Goal: Information Seeking & Learning: Learn about a topic

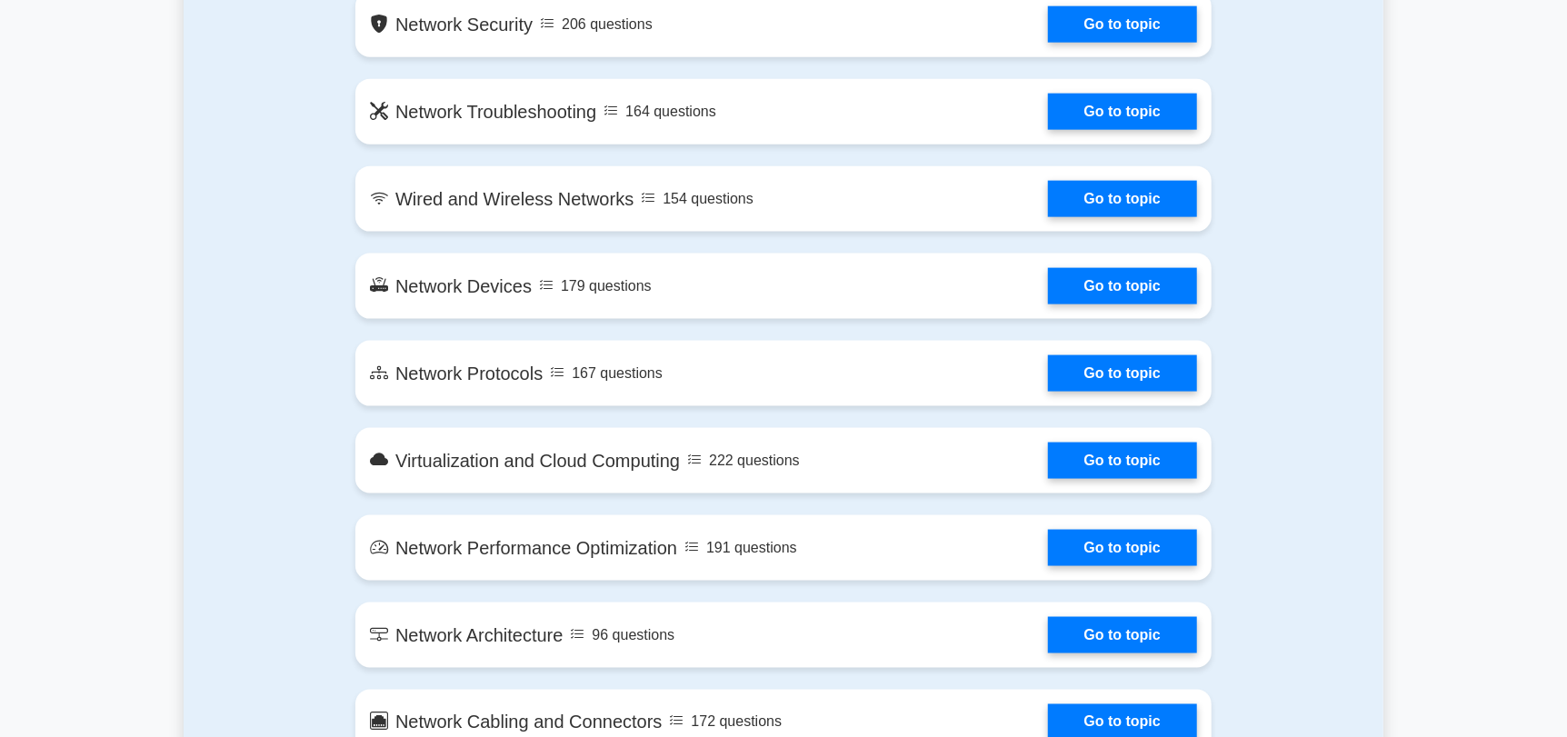
scroll to position [1371, 0]
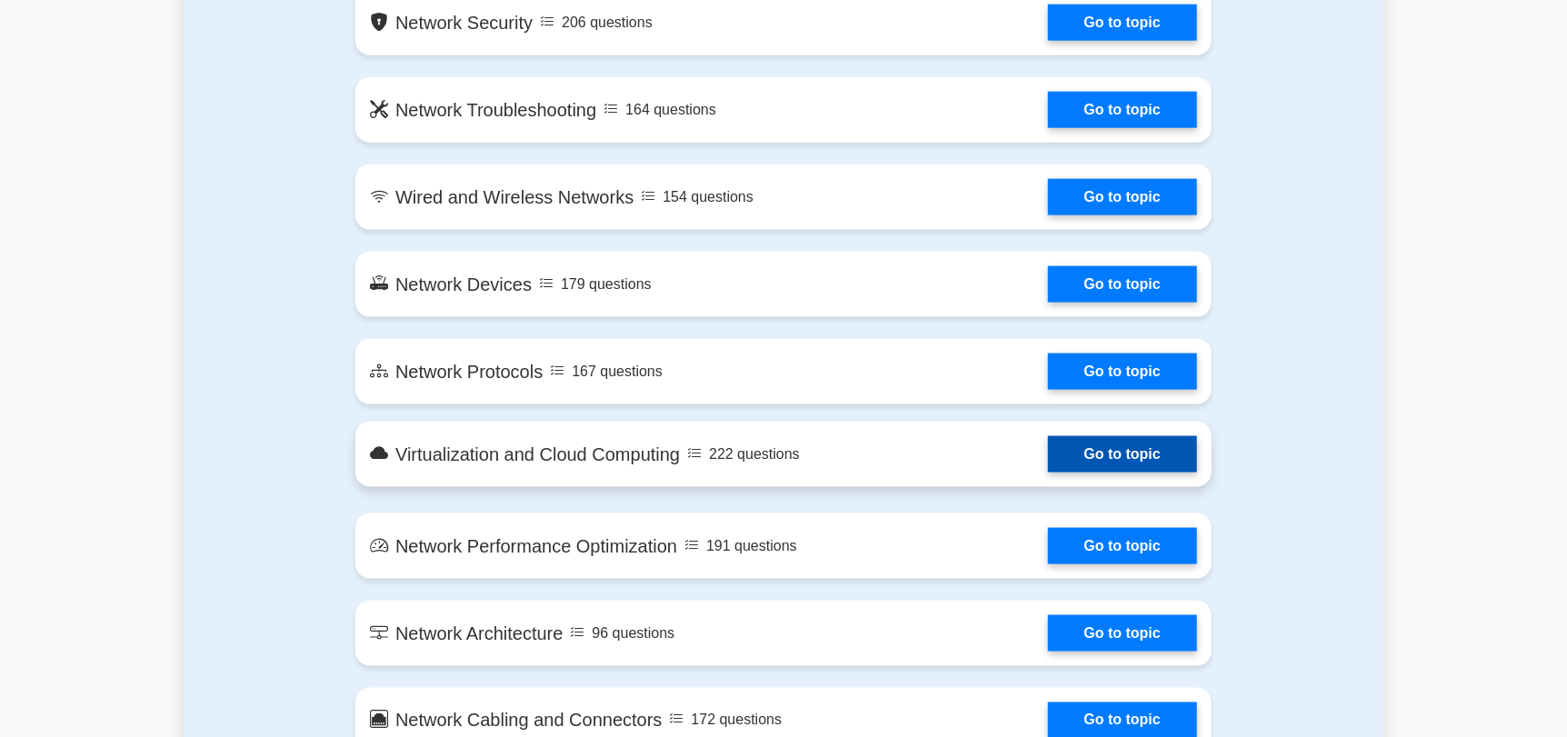
click at [1105, 456] on link "Go to topic" at bounding box center [1122, 454] width 149 height 36
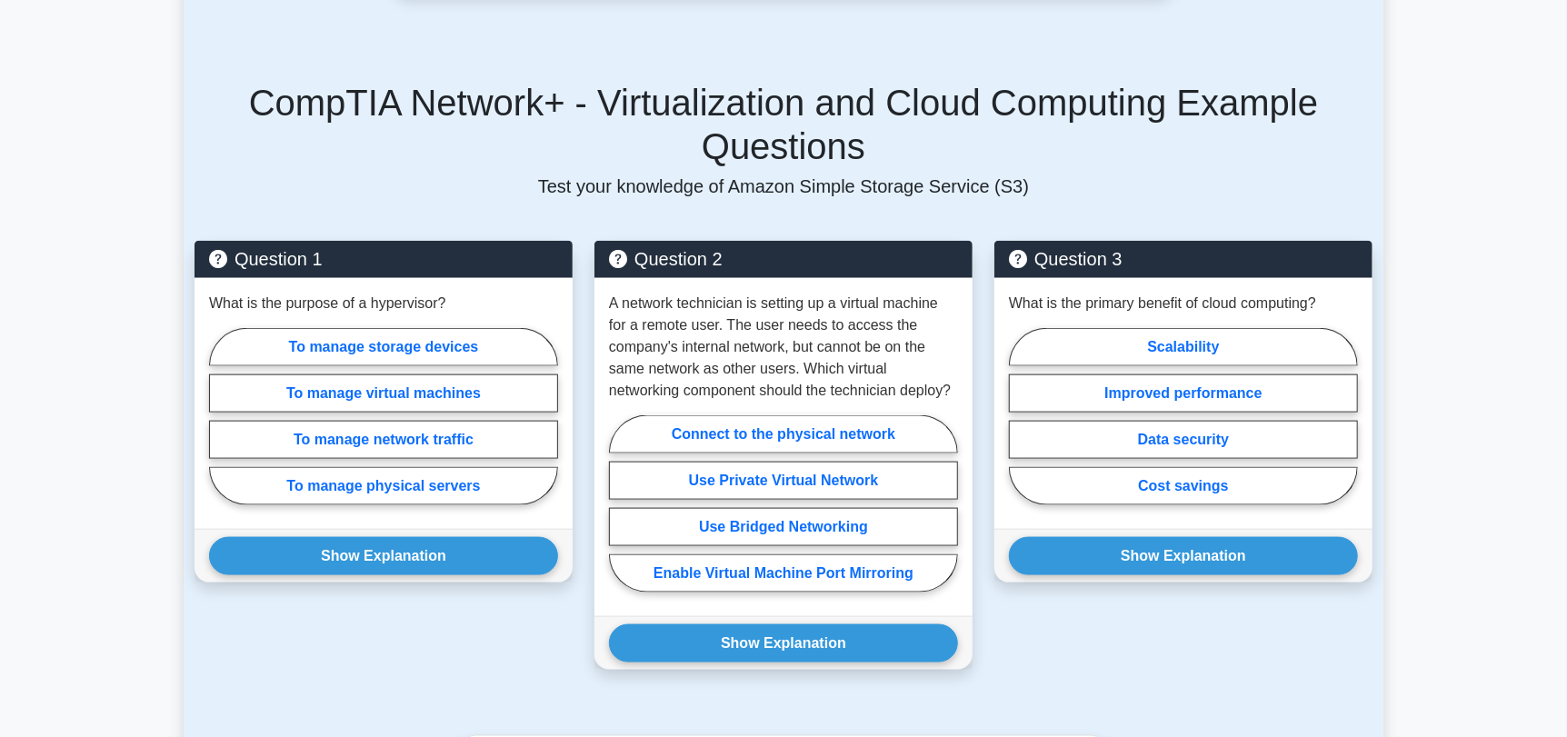
scroll to position [1203, 0]
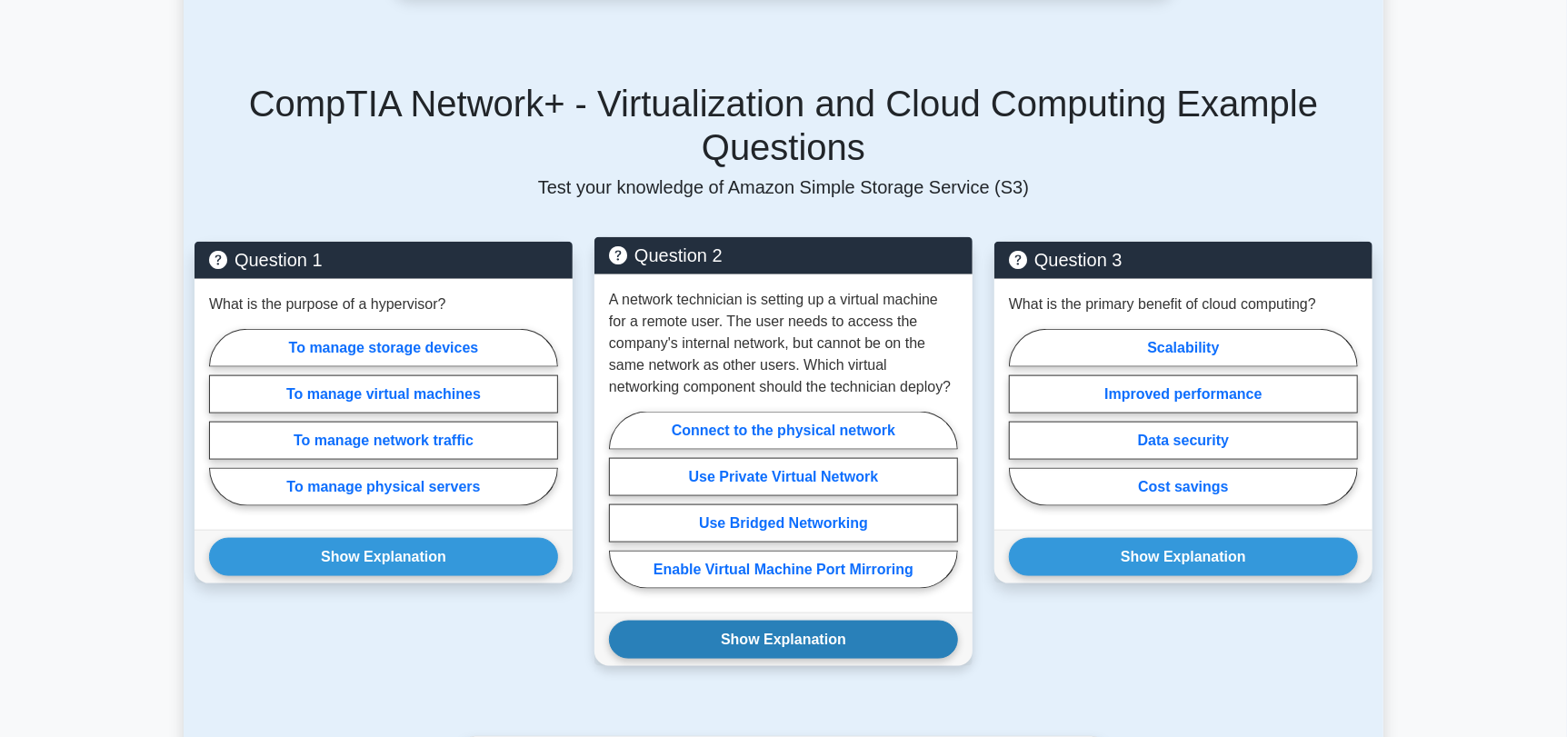
click at [818, 621] on button "Show Explanation" at bounding box center [783, 640] width 349 height 38
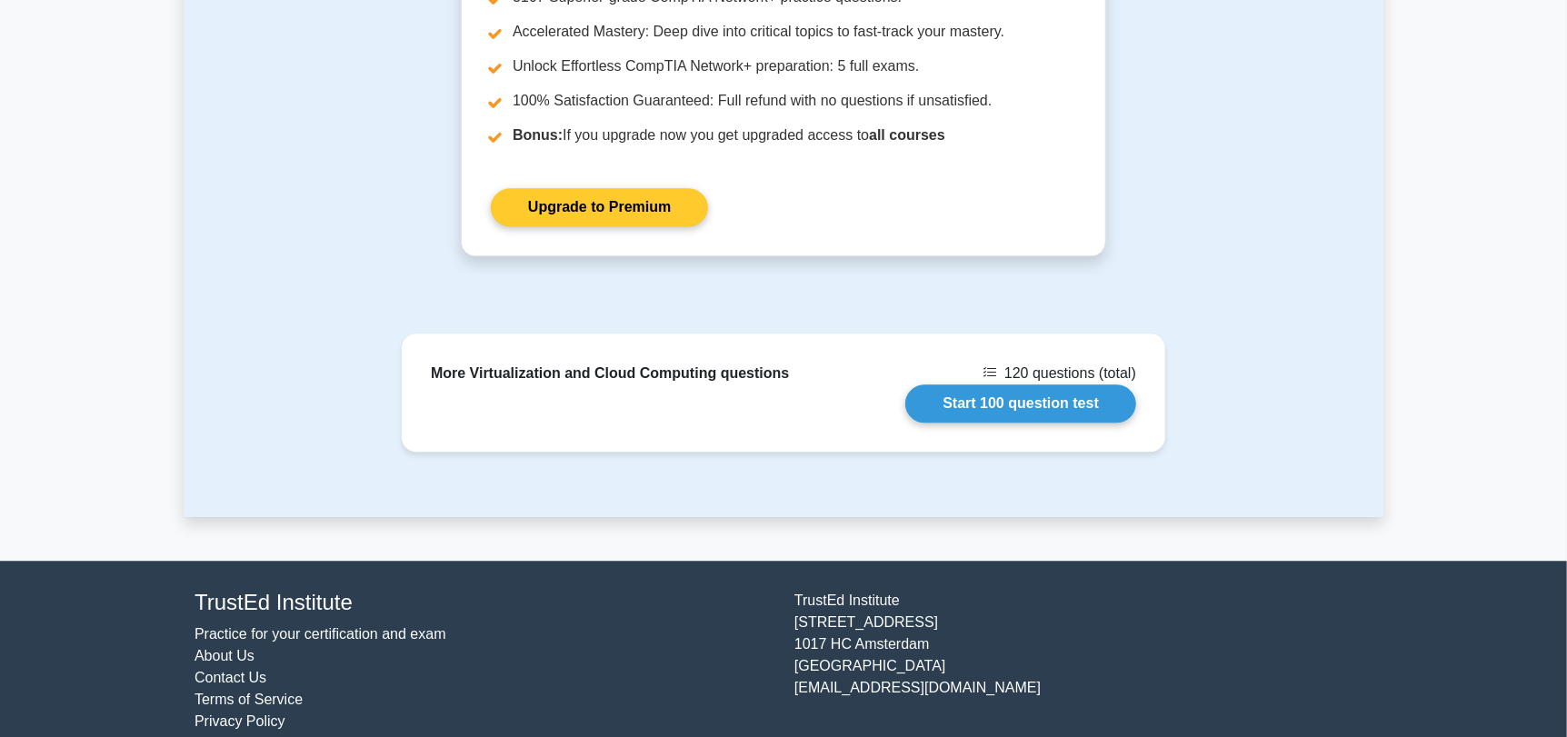
scroll to position [2481, 0]
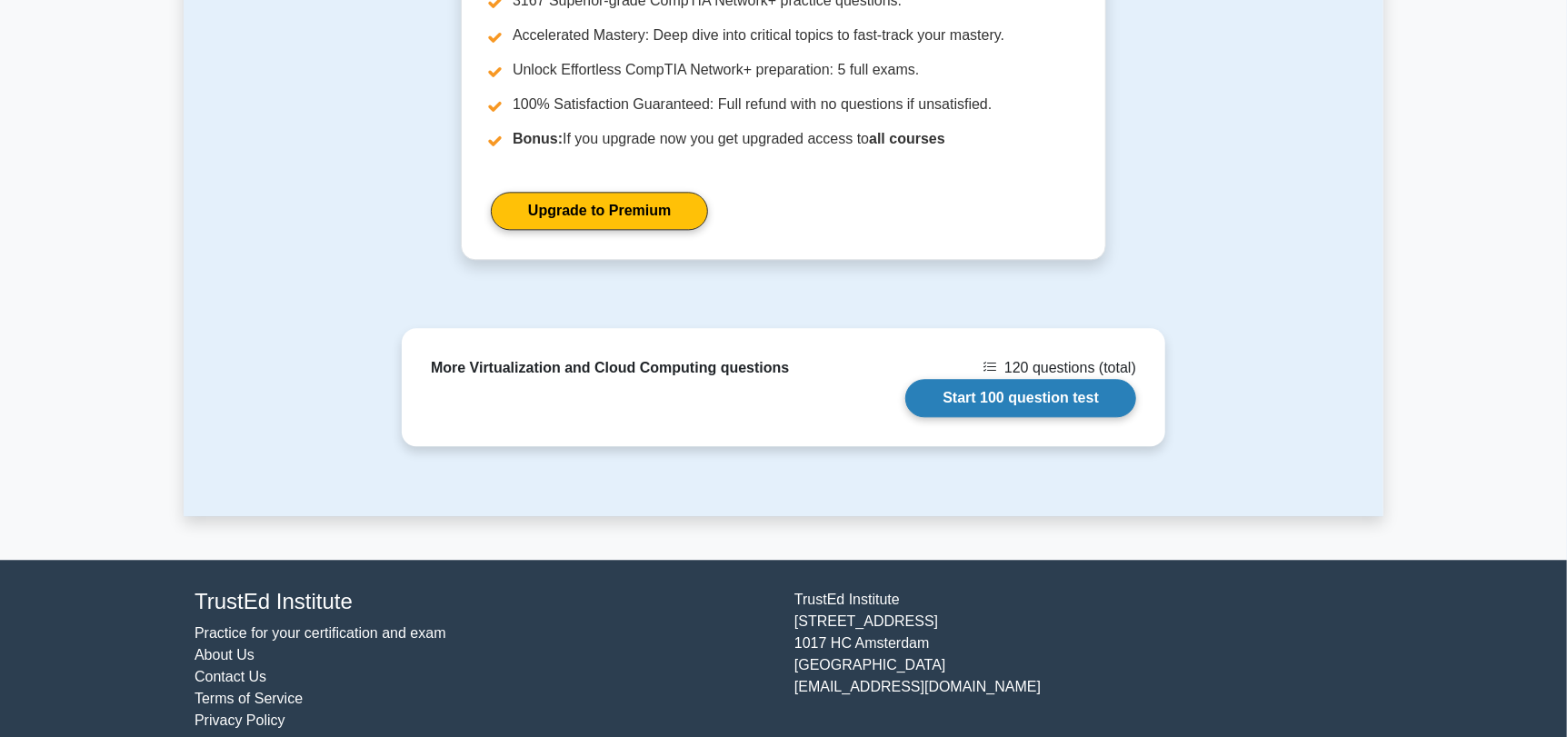
click at [998, 379] on link "Start 100 question test" at bounding box center [1020, 398] width 231 height 38
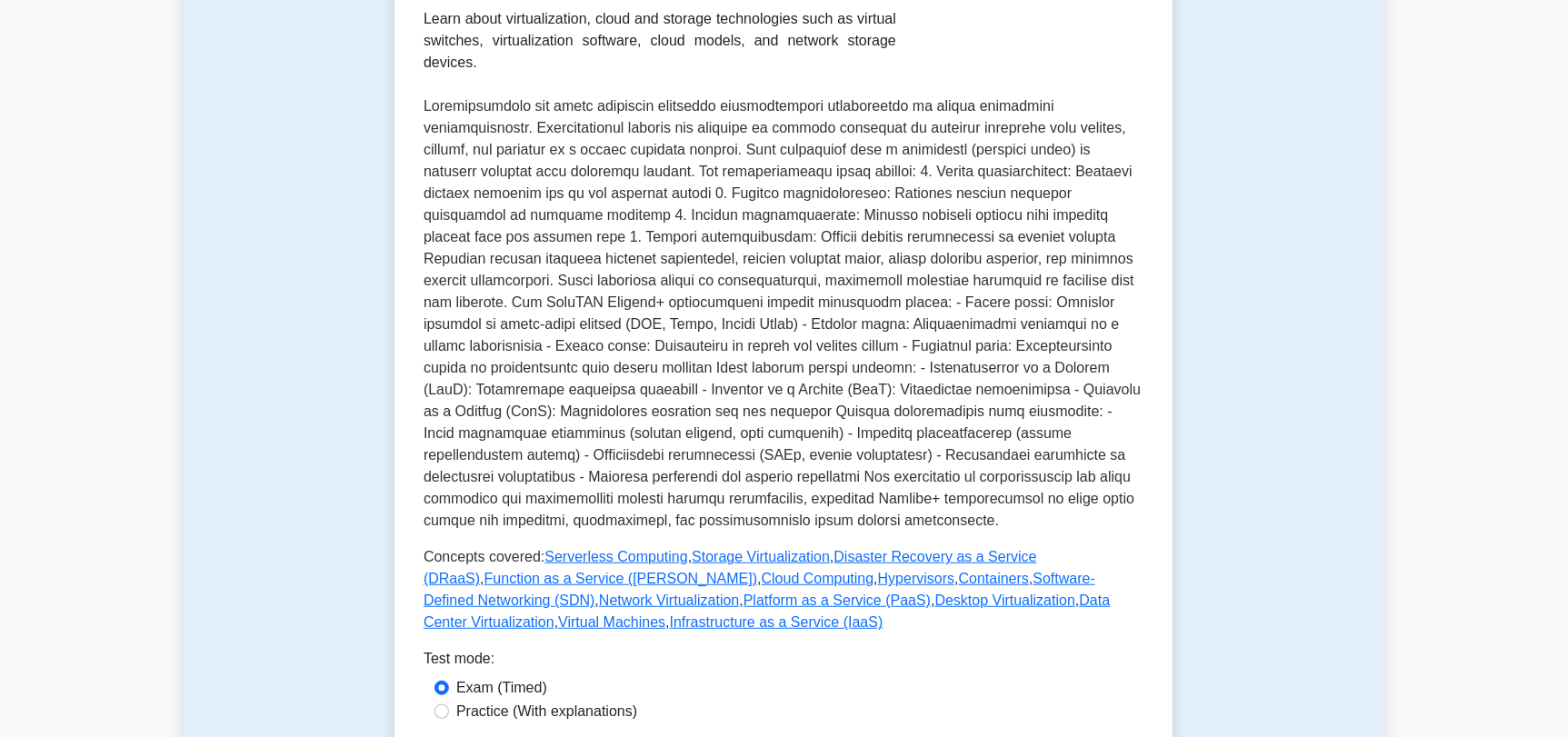
scroll to position [0, 0]
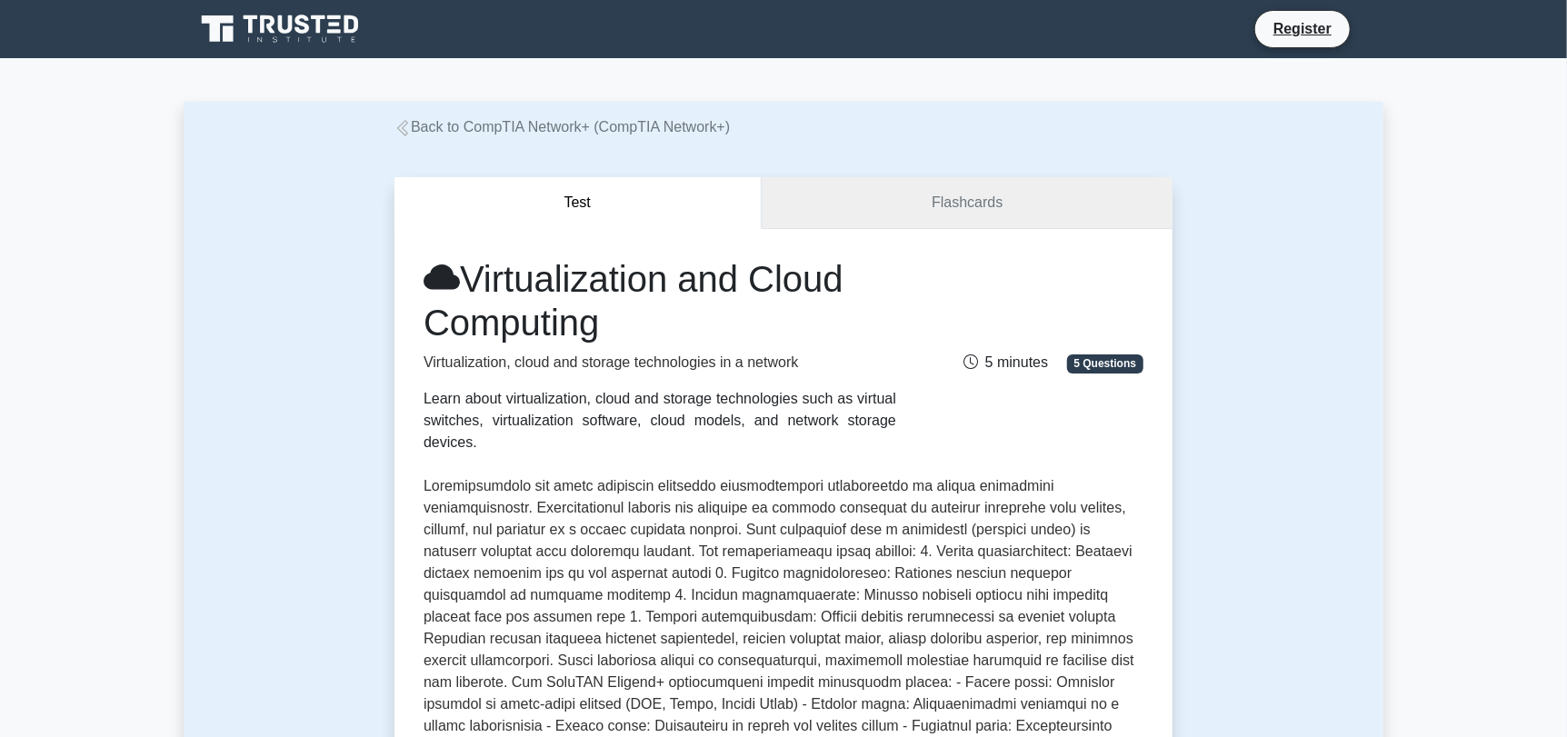
click at [966, 194] on link "Flashcards" at bounding box center [967, 203] width 411 height 52
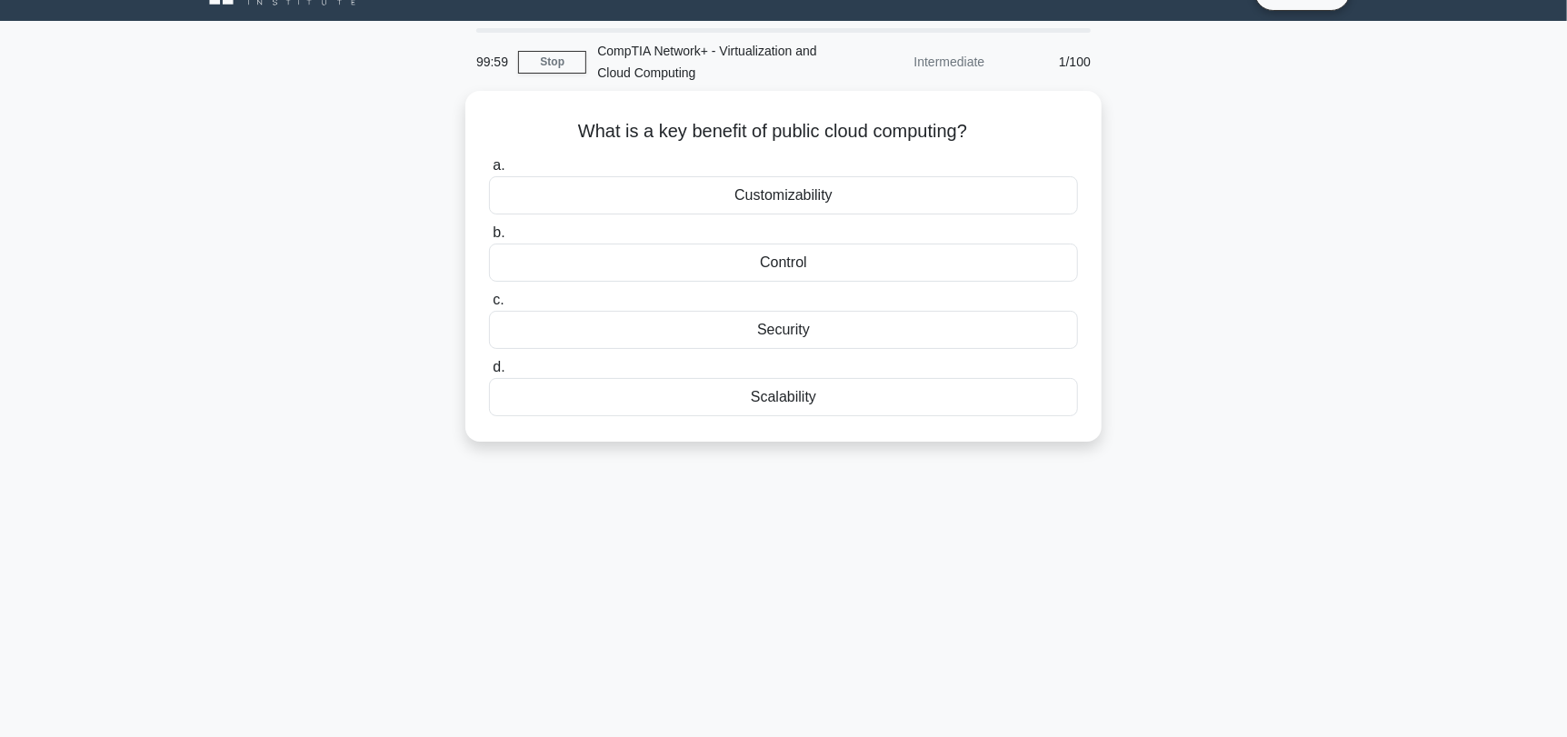
scroll to position [40, 0]
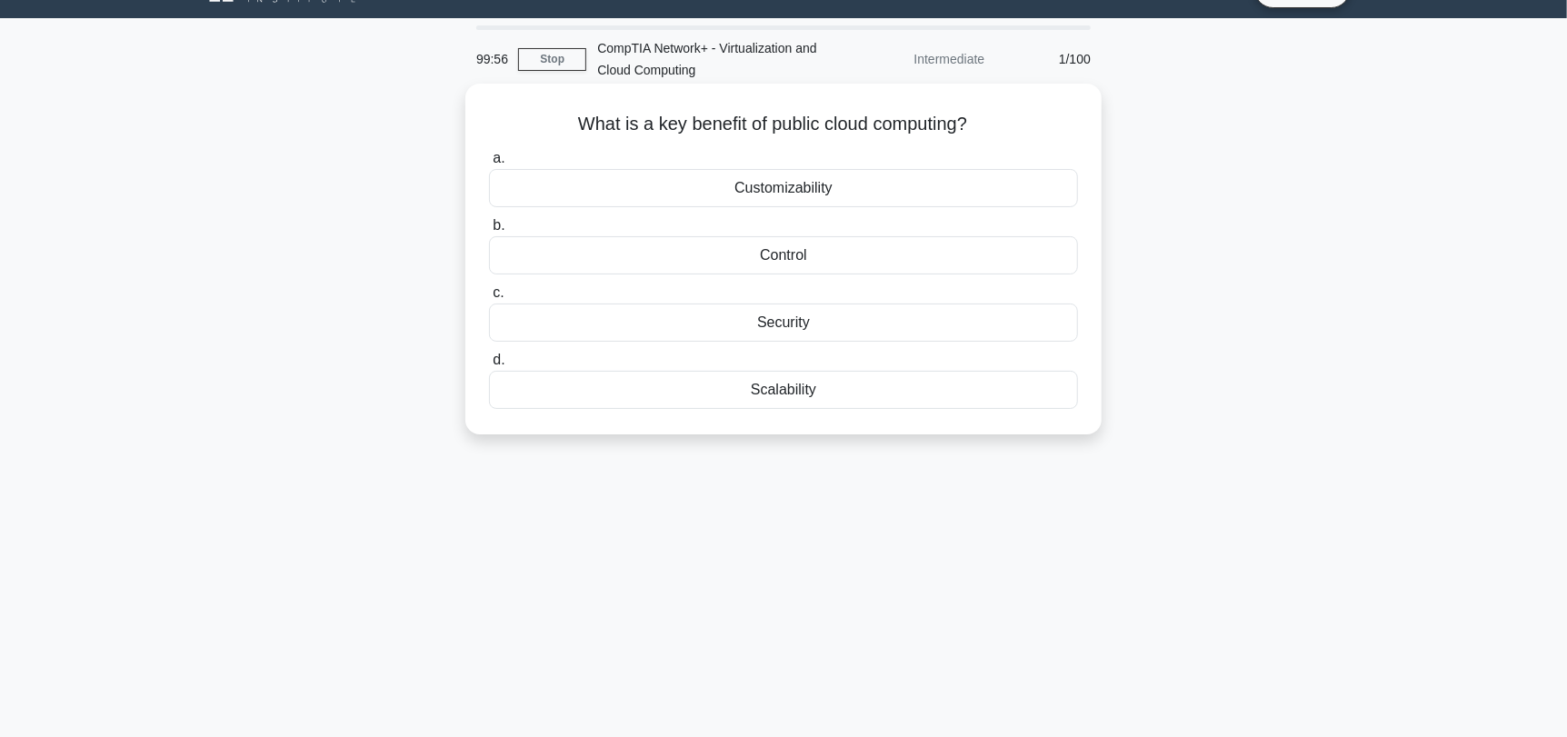
click at [829, 248] on div "Control" at bounding box center [783, 255] width 589 height 38
click at [489, 232] on input "b. Control" at bounding box center [489, 226] width 0 height 12
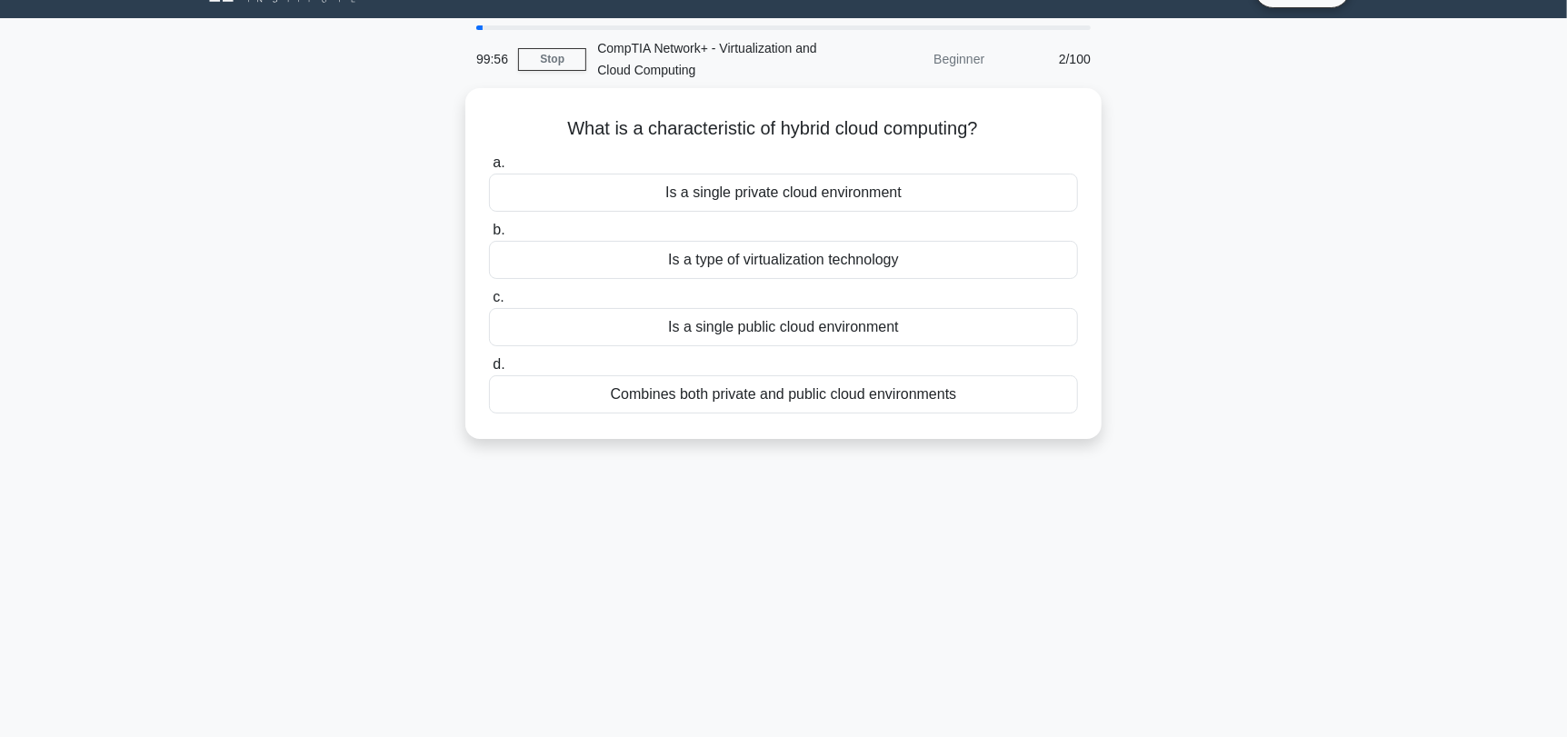
scroll to position [0, 0]
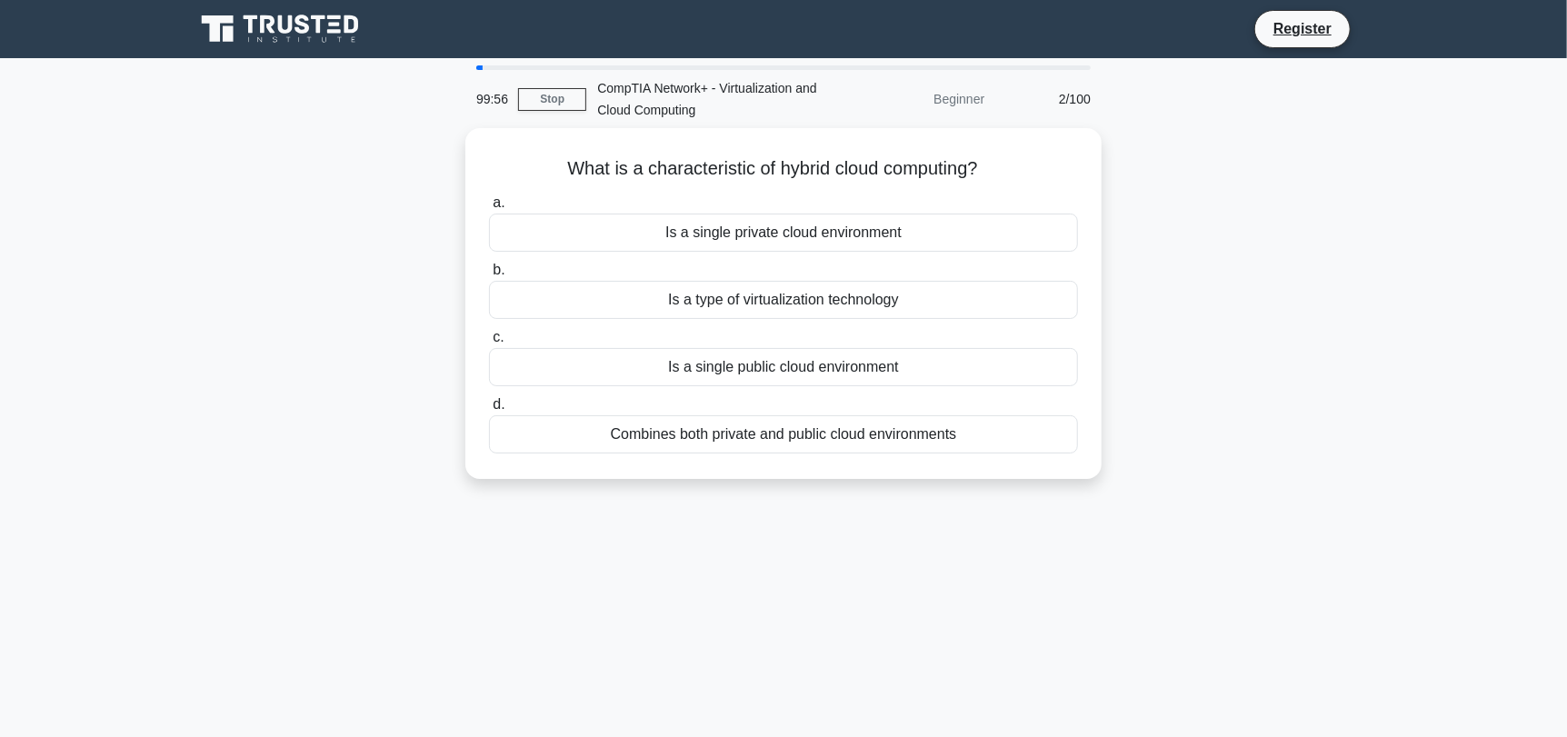
click at [829, 248] on div "a. Is a single private cloud environment b. Is a type of virtualization technol…" at bounding box center [783, 322] width 611 height 269
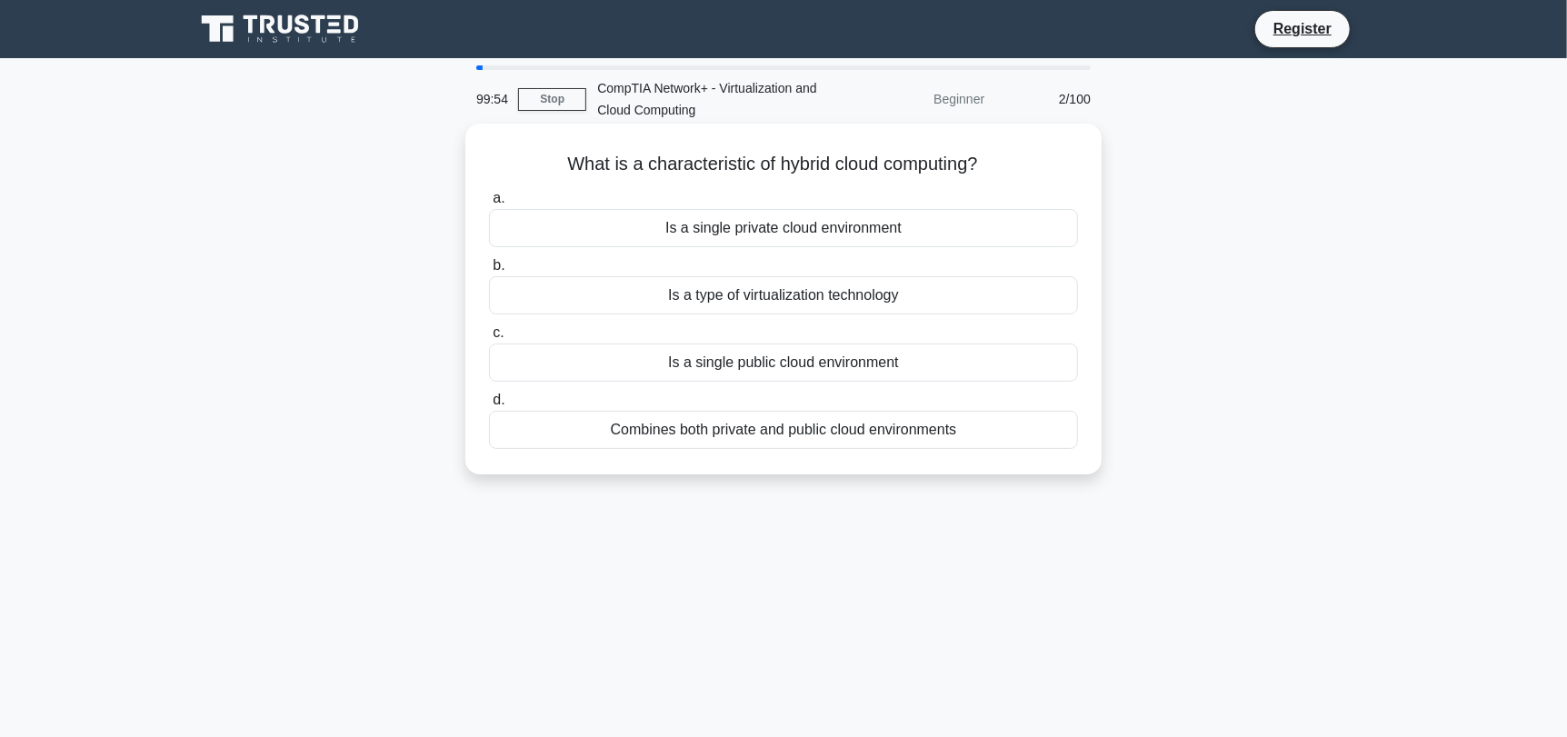
click at [812, 288] on div "Is a type of virtualization technology" at bounding box center [783, 295] width 589 height 38
click at [489, 272] on input "b. Is a type of virtualization technology" at bounding box center [489, 266] width 0 height 12
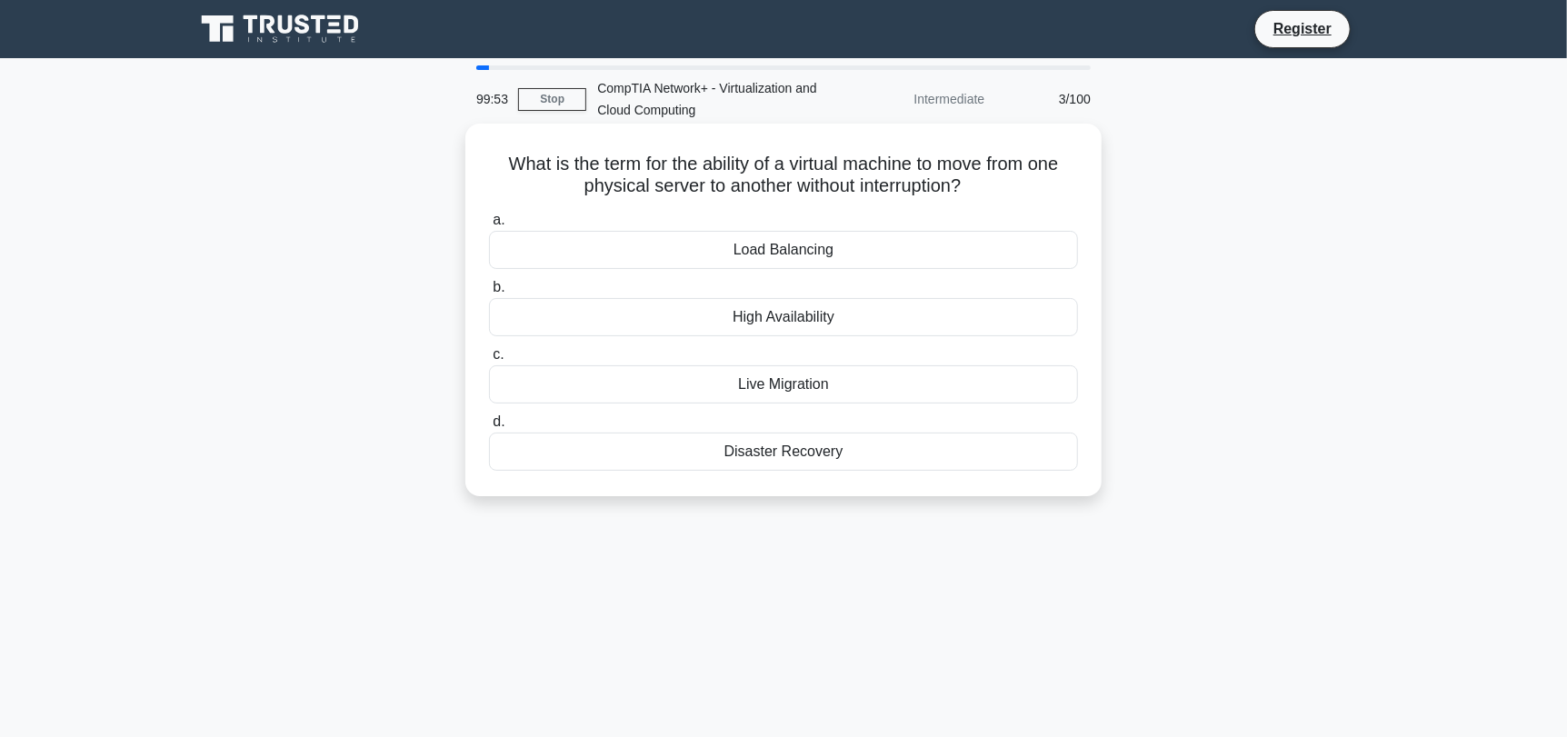
click at [810, 305] on div "High Availability" at bounding box center [783, 317] width 589 height 38
click at [489, 294] on input "b. High Availability" at bounding box center [489, 288] width 0 height 12
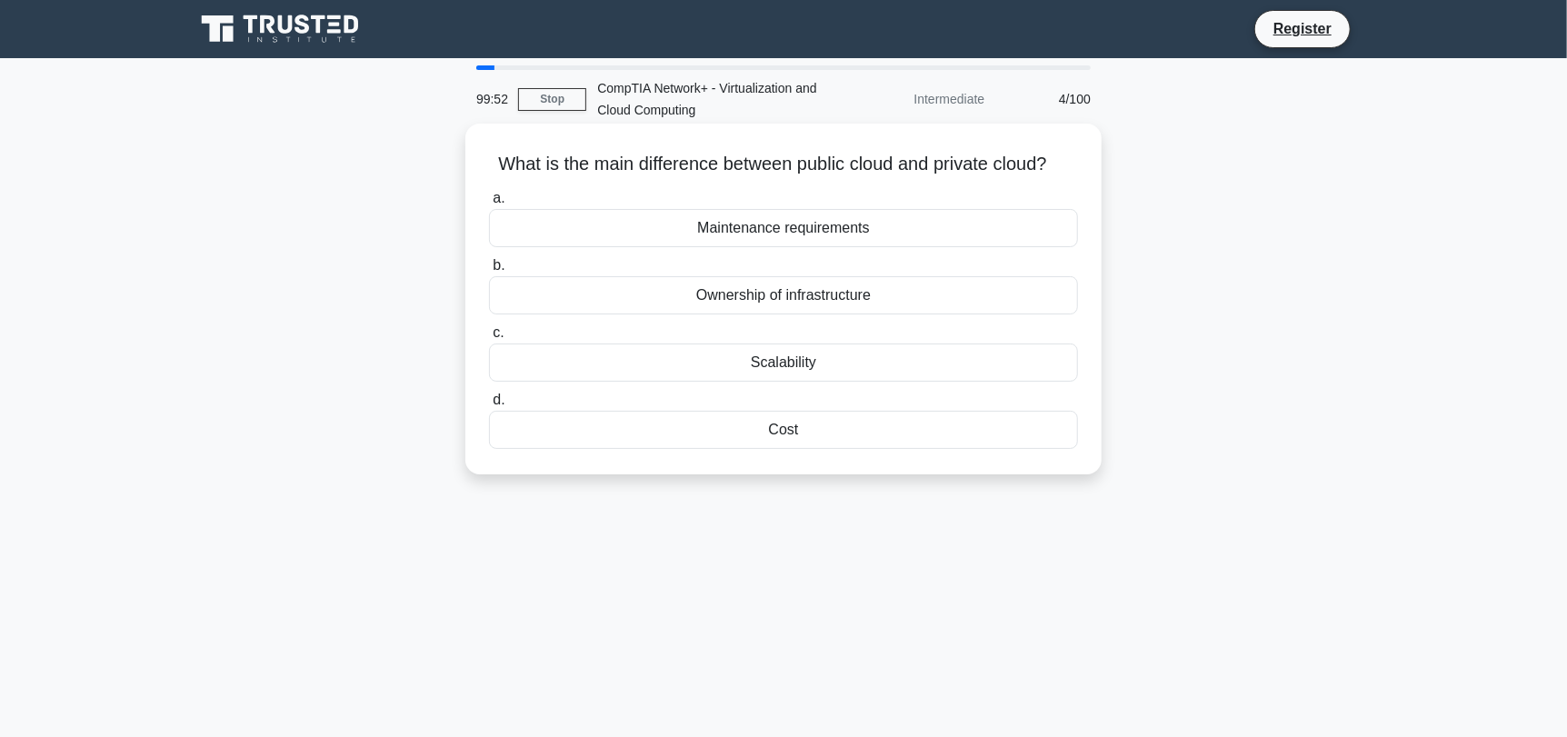
click at [808, 314] on div "Ownership of infrastructure" at bounding box center [783, 295] width 589 height 38
click at [489, 272] on input "b. Ownership of infrastructure" at bounding box center [489, 266] width 0 height 12
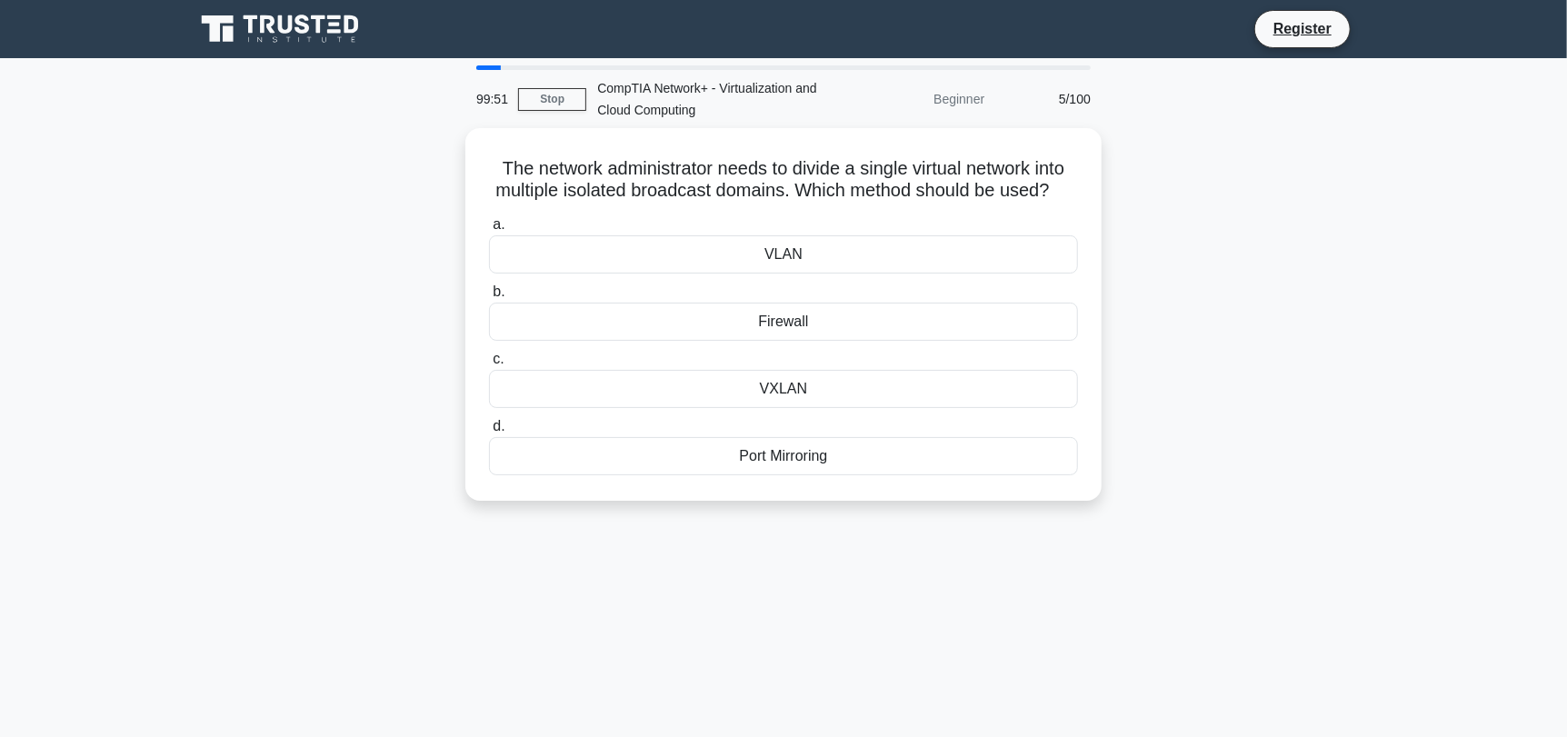
click at [808, 315] on label "b. Firewall" at bounding box center [783, 311] width 589 height 60
click at [489, 298] on input "b. Firewall" at bounding box center [489, 292] width 0 height 12
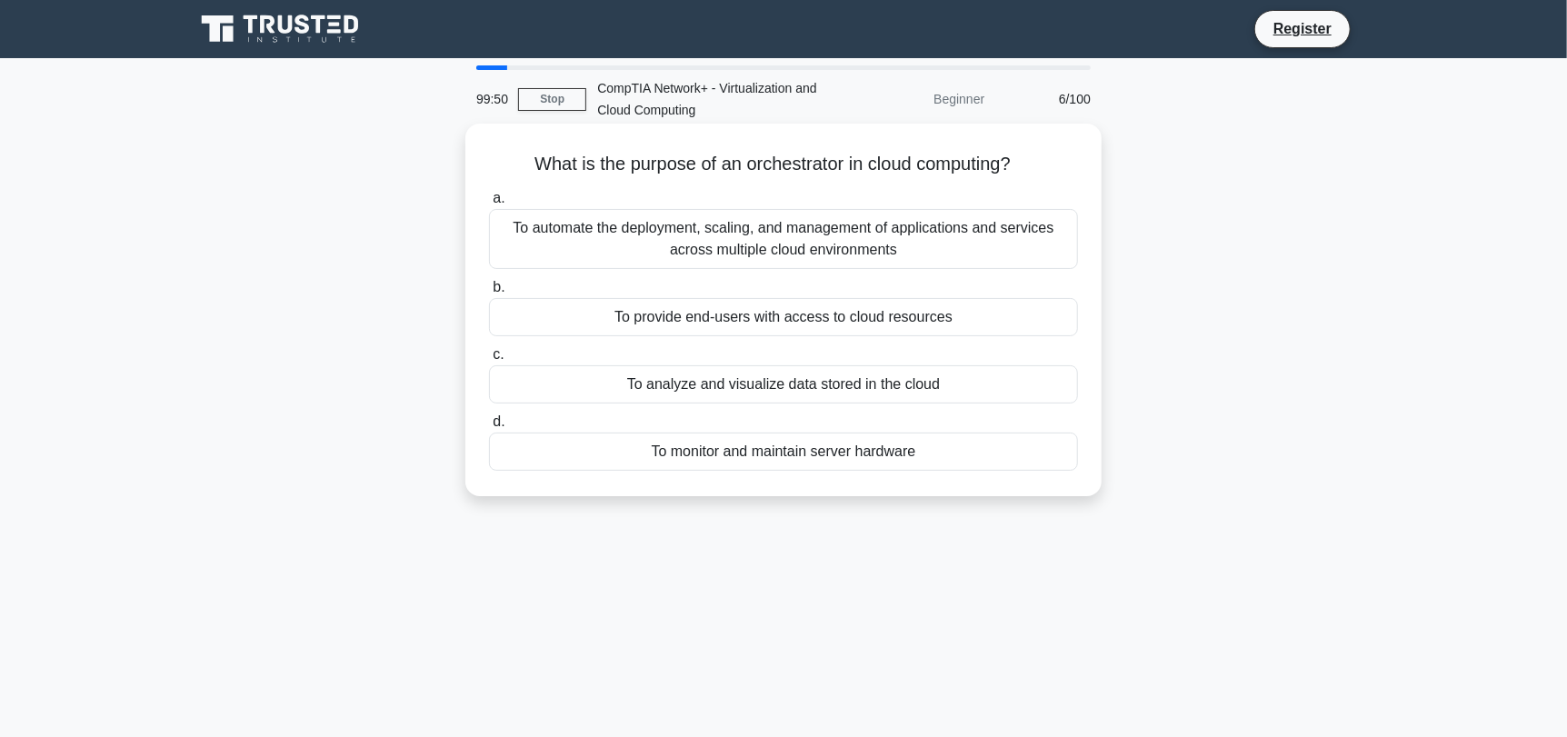
click at [806, 321] on div "To provide end-users with access to cloud resources" at bounding box center [783, 317] width 589 height 38
click at [489, 294] on input "b. To provide end-users with access to cloud resources" at bounding box center [489, 288] width 0 height 12
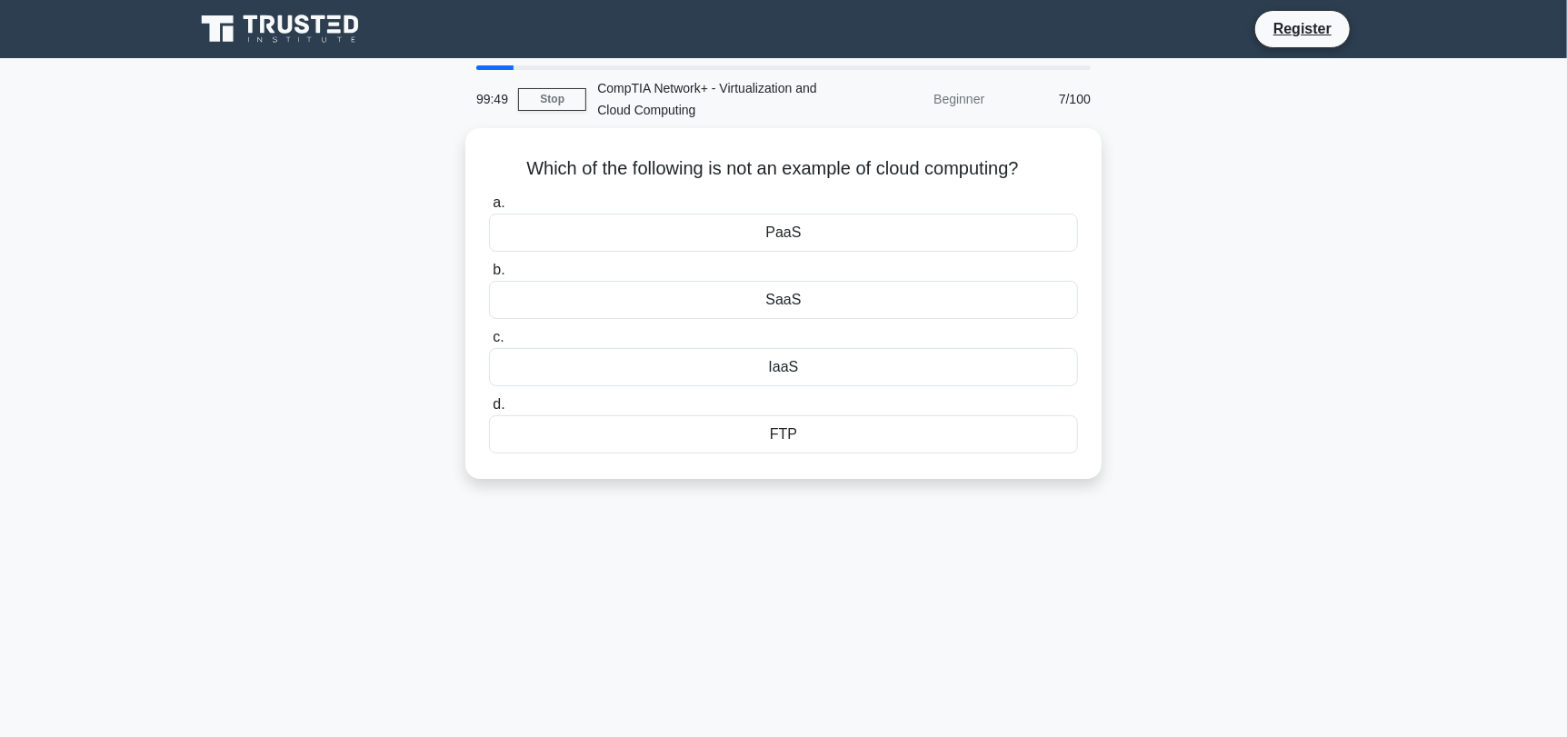
click at [806, 321] on div "a. PaaS b. SaaS c." at bounding box center [783, 322] width 611 height 269
click at [793, 294] on div "SaaS" at bounding box center [783, 295] width 589 height 38
click at [489, 272] on input "b. SaaS" at bounding box center [489, 266] width 0 height 12
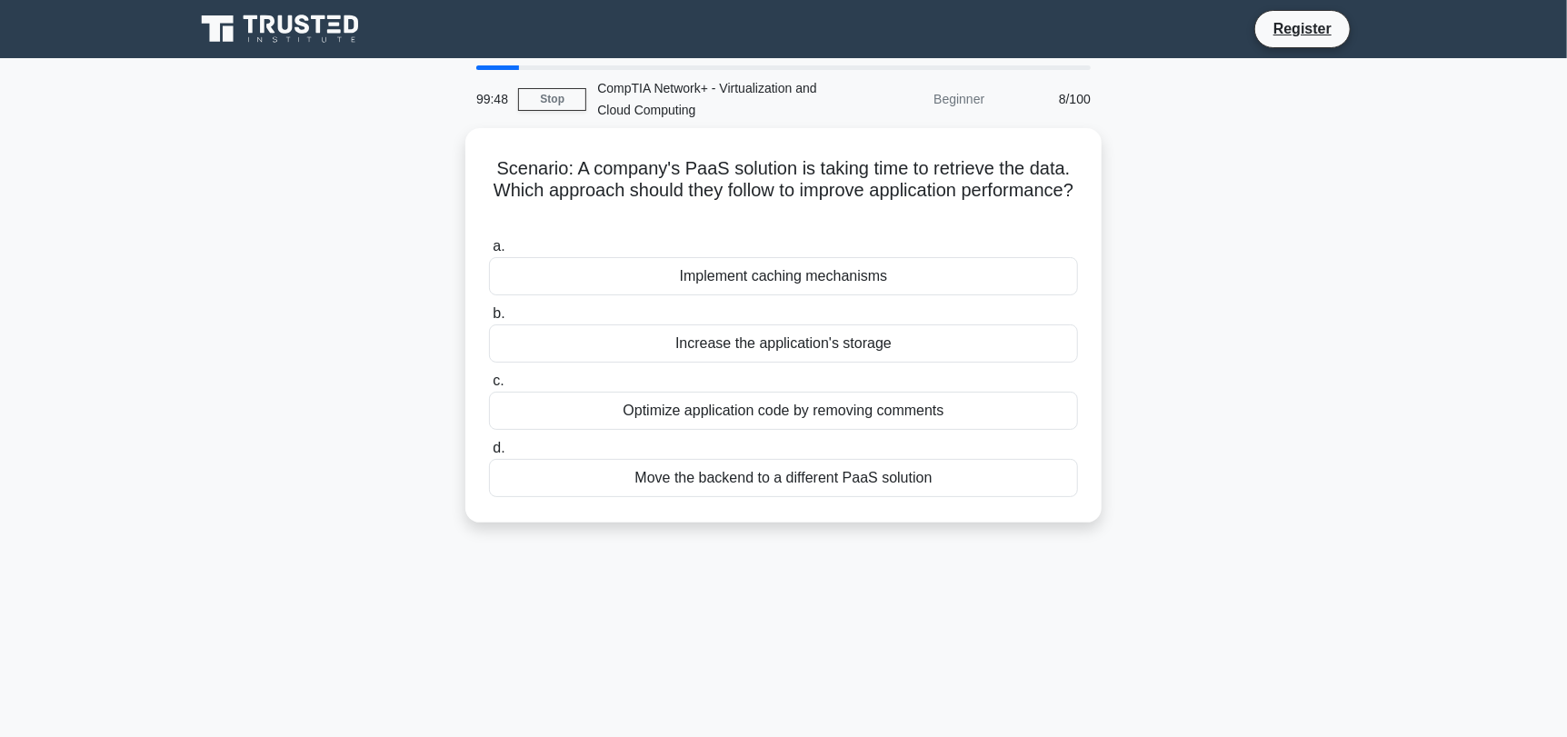
click at [793, 294] on div "a. Implement caching mechanisms b. Increase the application's storage c. d." at bounding box center [783, 366] width 611 height 269
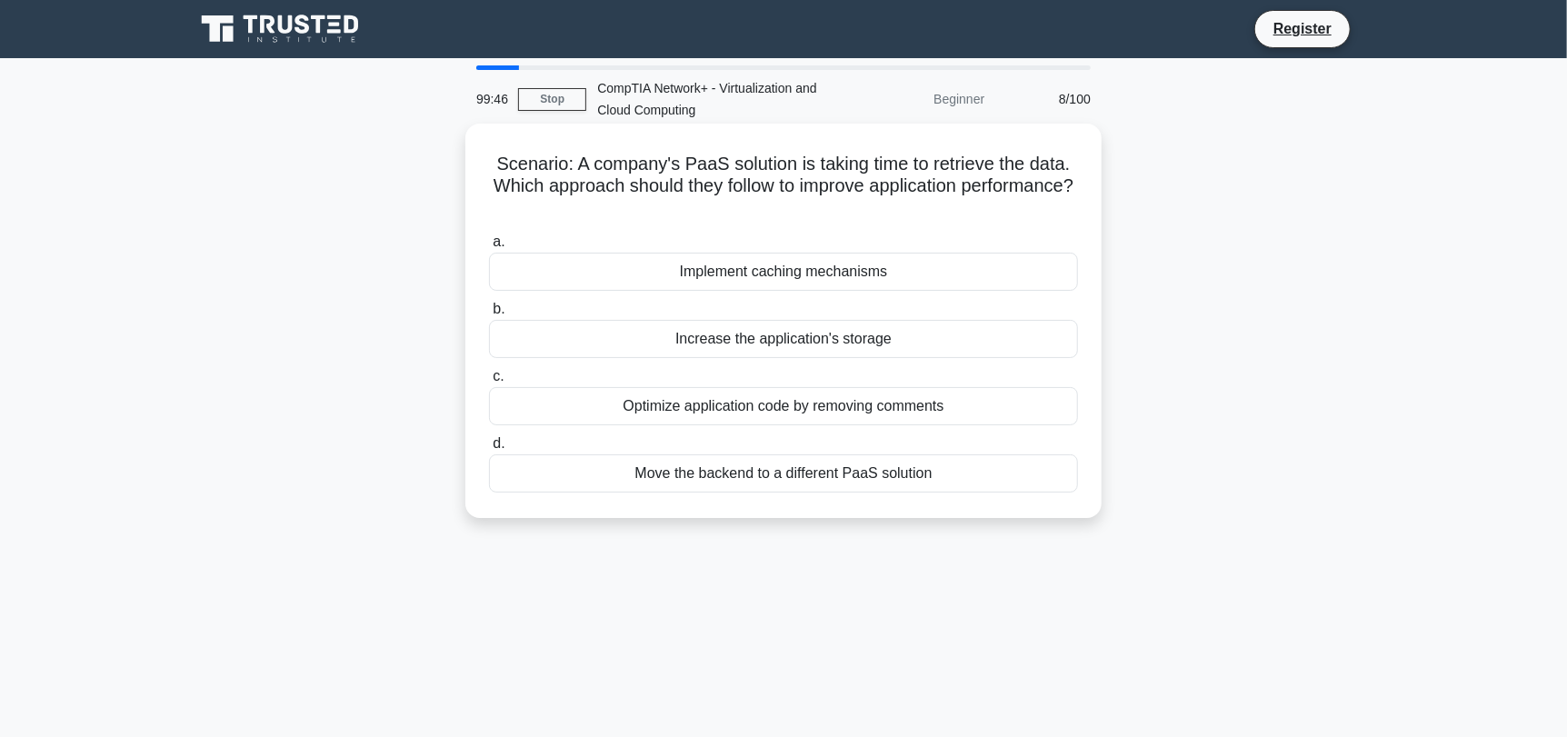
click at [784, 332] on div "Increase the application's storage" at bounding box center [783, 339] width 589 height 38
click at [489, 315] on input "b. Increase the application's storage" at bounding box center [489, 310] width 0 height 12
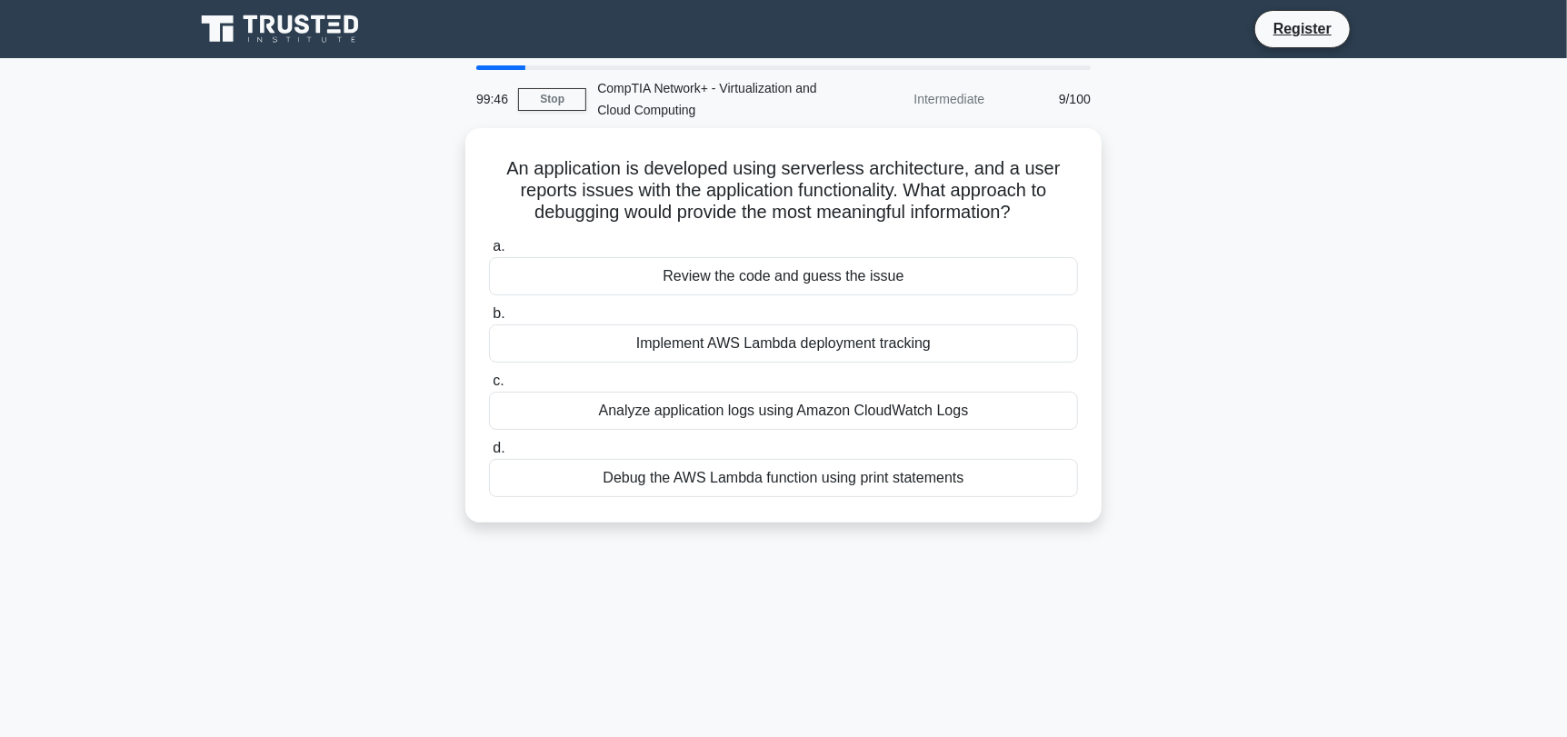
click at [784, 332] on div "Implement AWS Lambda deployment tracking" at bounding box center [783, 343] width 589 height 38
click at [489, 320] on input "b. Implement AWS Lambda deployment tracking" at bounding box center [489, 314] width 0 height 12
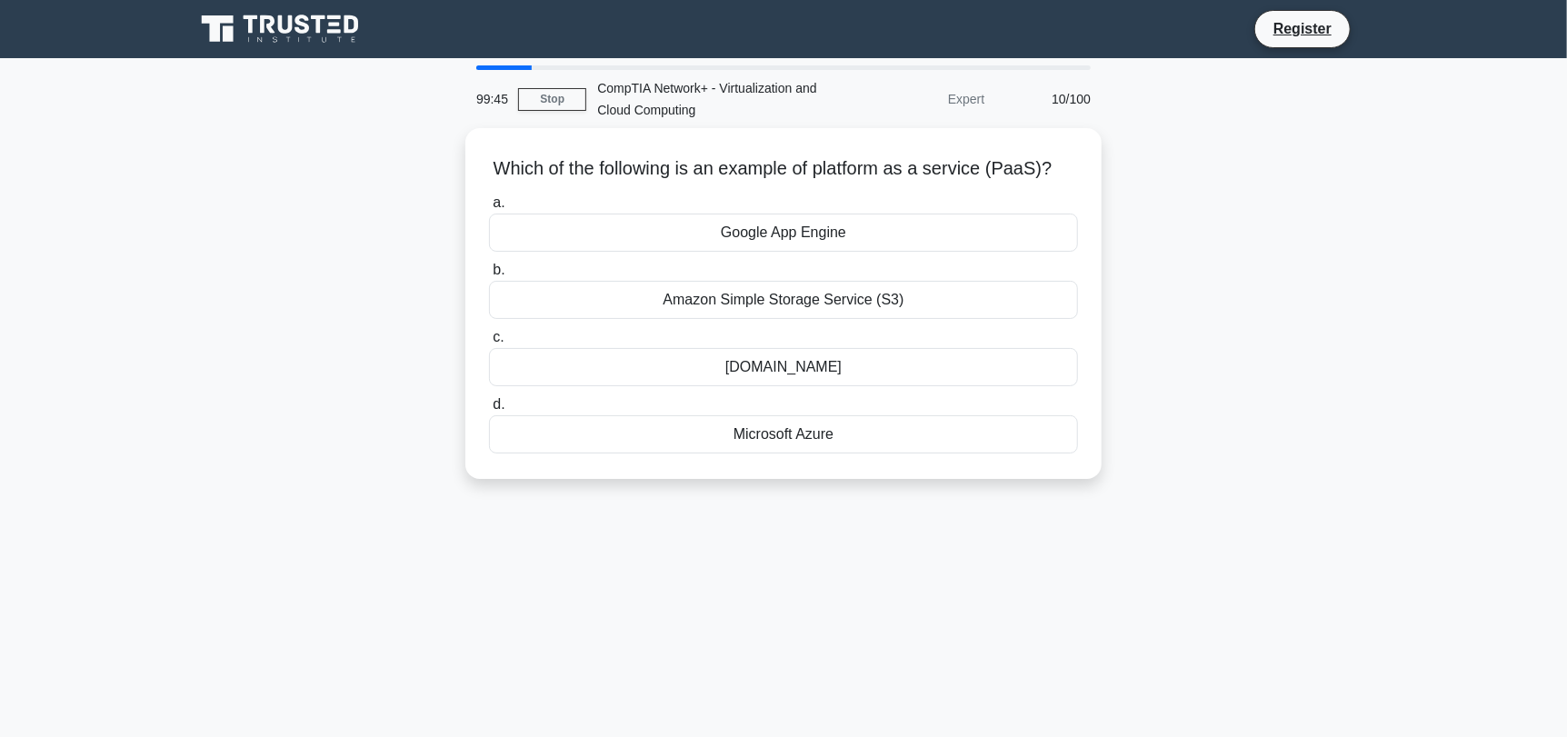
click at [784, 319] on div "Amazon Simple Storage Service (S3)" at bounding box center [783, 300] width 589 height 38
click at [489, 276] on input "b. Amazon Simple Storage Service (S3)" at bounding box center [489, 270] width 0 height 12
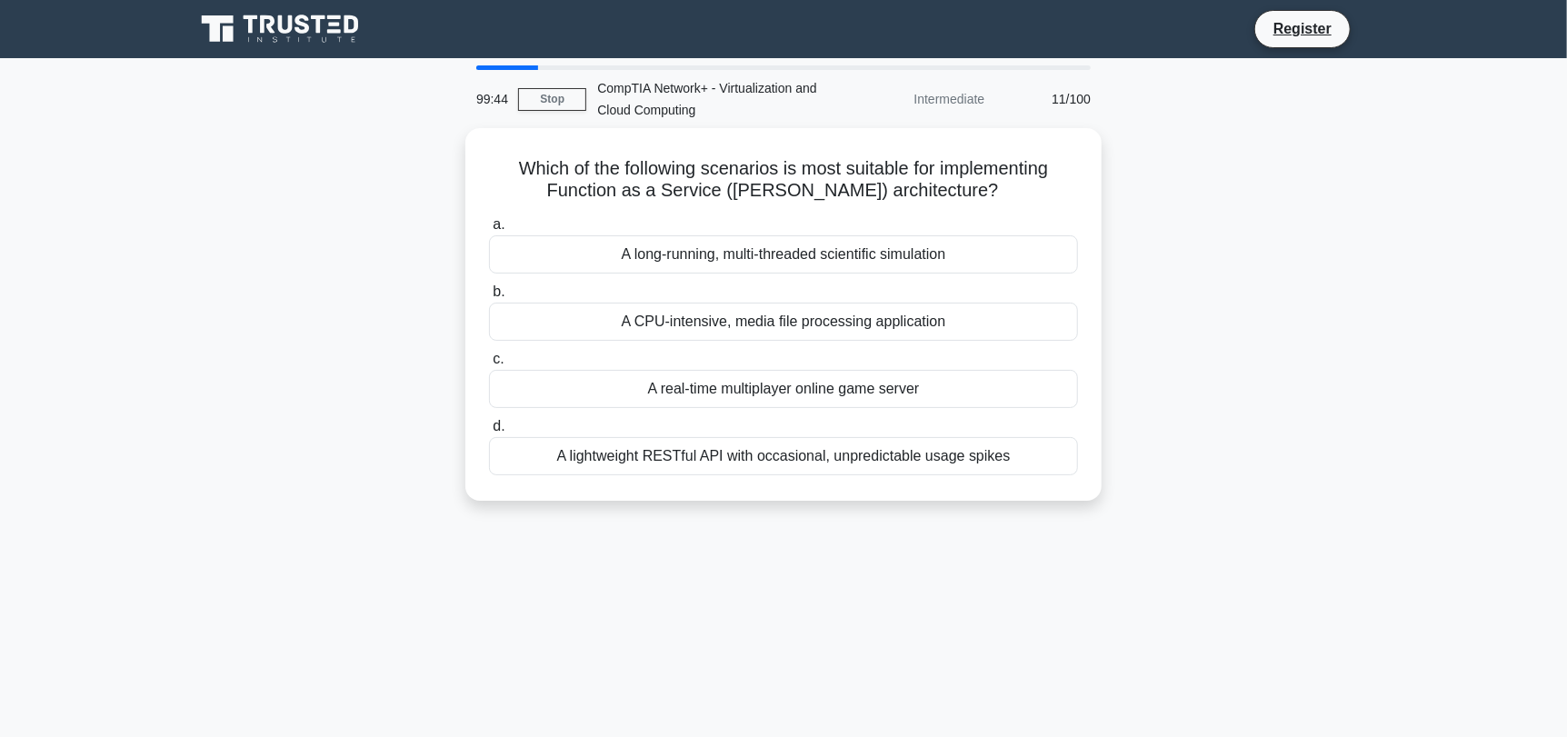
click at [784, 332] on div "A CPU-intensive, media file processing application" at bounding box center [783, 322] width 589 height 38
click at [489, 298] on input "b. A CPU-intensive, media file processing application" at bounding box center [489, 292] width 0 height 12
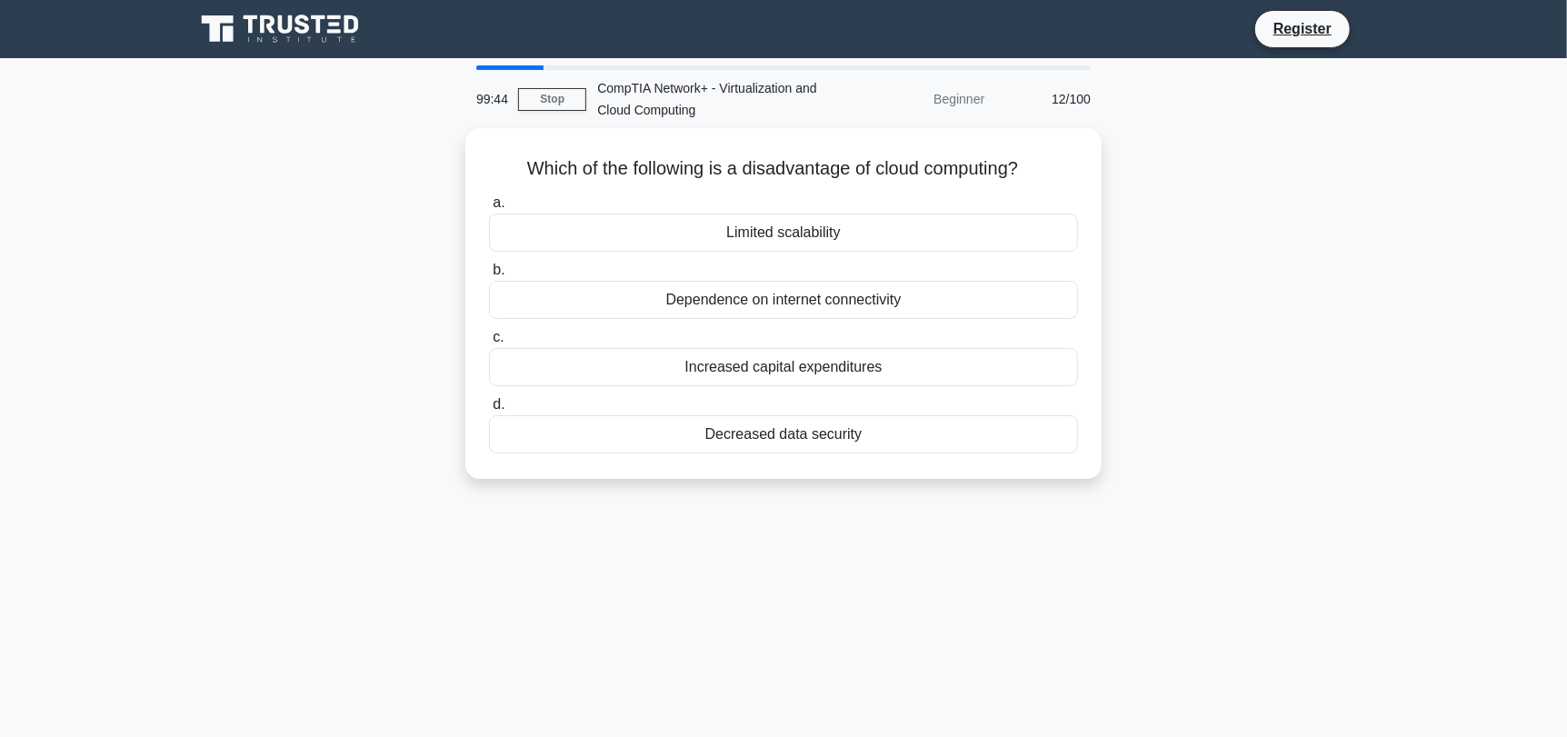
click at [784, 332] on label "c. Increased capital expenditures" at bounding box center [783, 356] width 589 height 60
click at [489, 332] on input "c. Increased capital expenditures" at bounding box center [489, 338] width 0 height 12
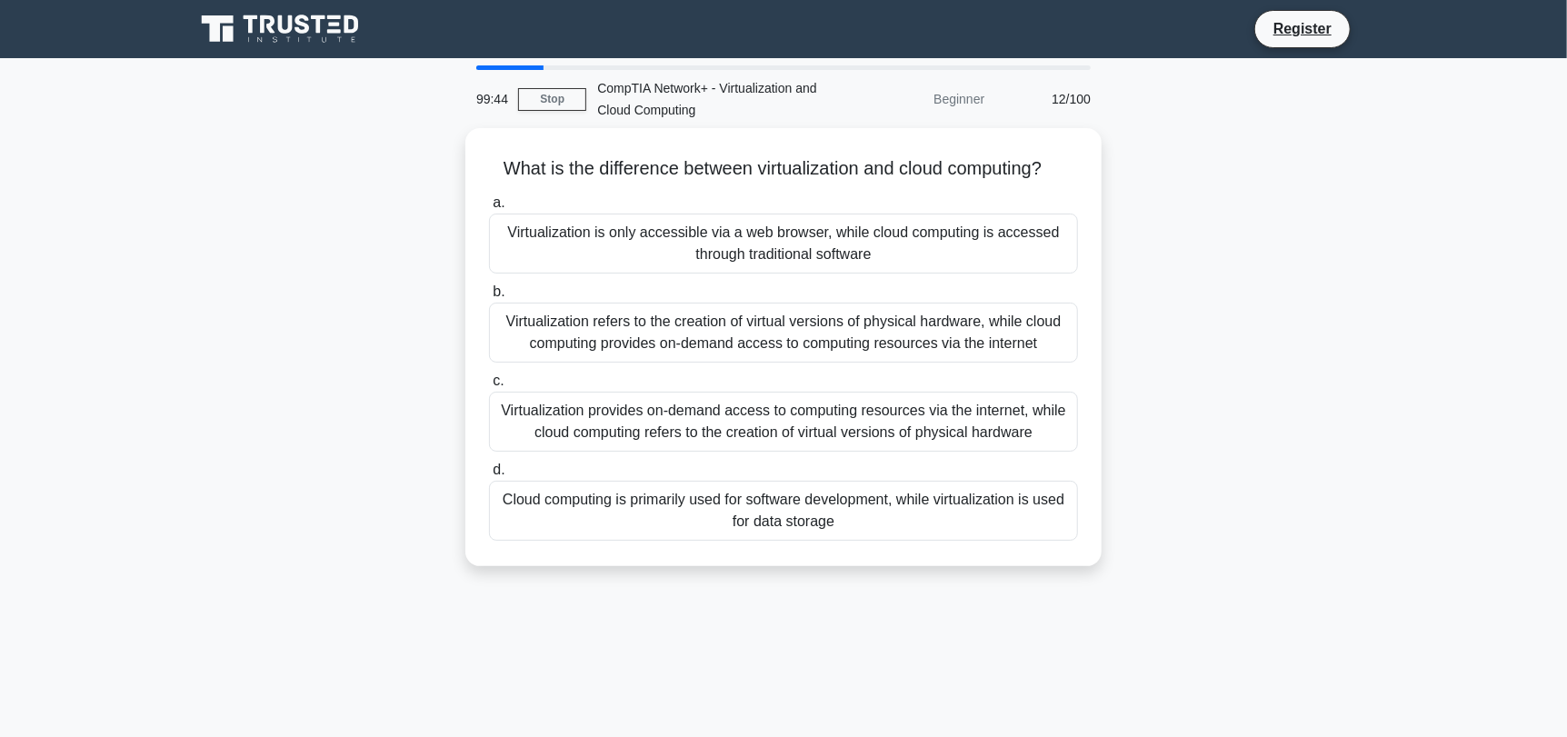
click at [784, 332] on div "Virtualization refers to the creation of virtual versions of physical hardware,…" at bounding box center [783, 333] width 589 height 60
click at [489, 298] on input "b. Virtualization refers to the creation of virtual versions of physical hardwa…" at bounding box center [489, 292] width 0 height 12
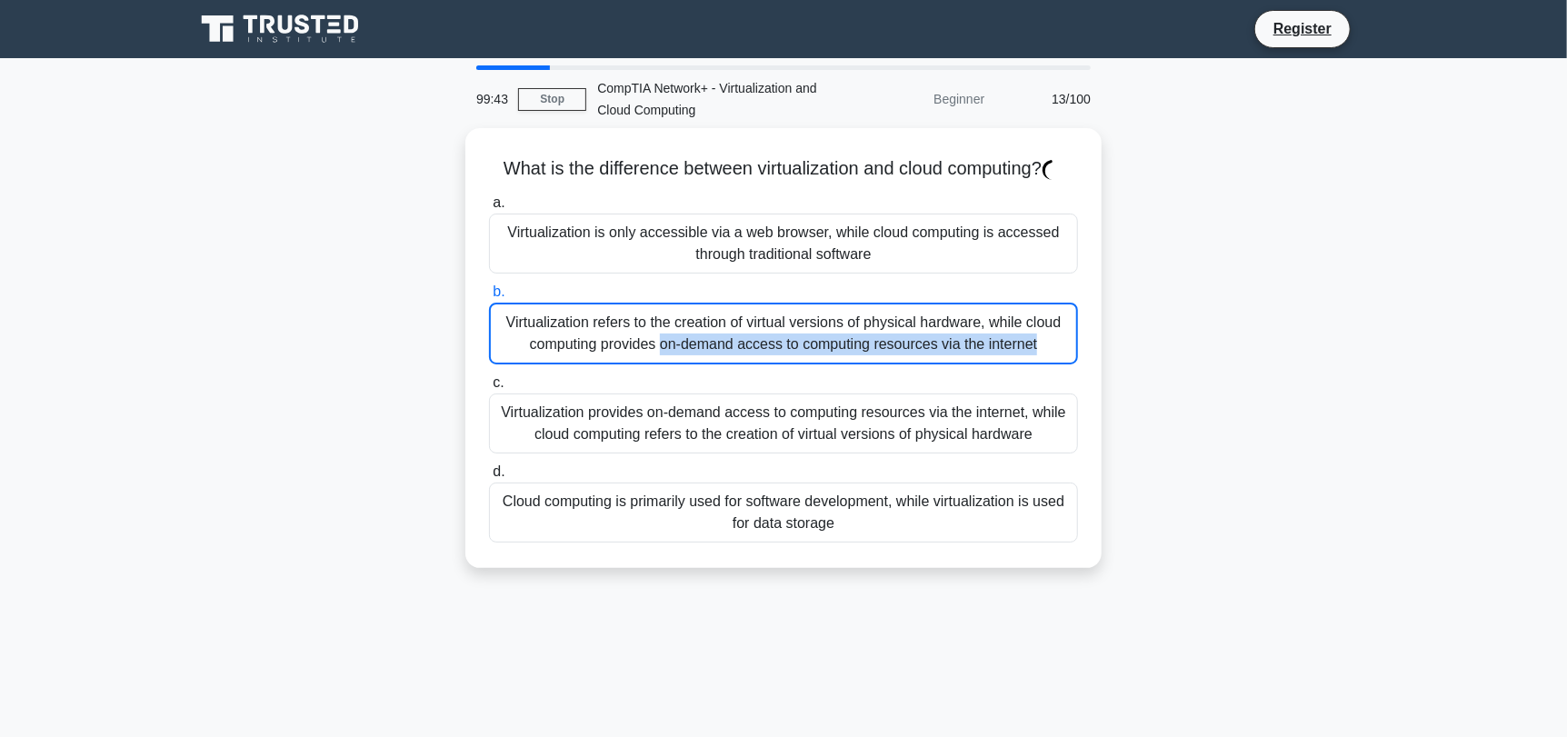
click at [784, 332] on div "Virtualization refers to the creation of virtual versions of physical hardware,…" at bounding box center [783, 334] width 589 height 62
click at [489, 298] on input "b. Virtualization refers to the creation of virtual versions of physical hardwa…" at bounding box center [489, 292] width 0 height 12
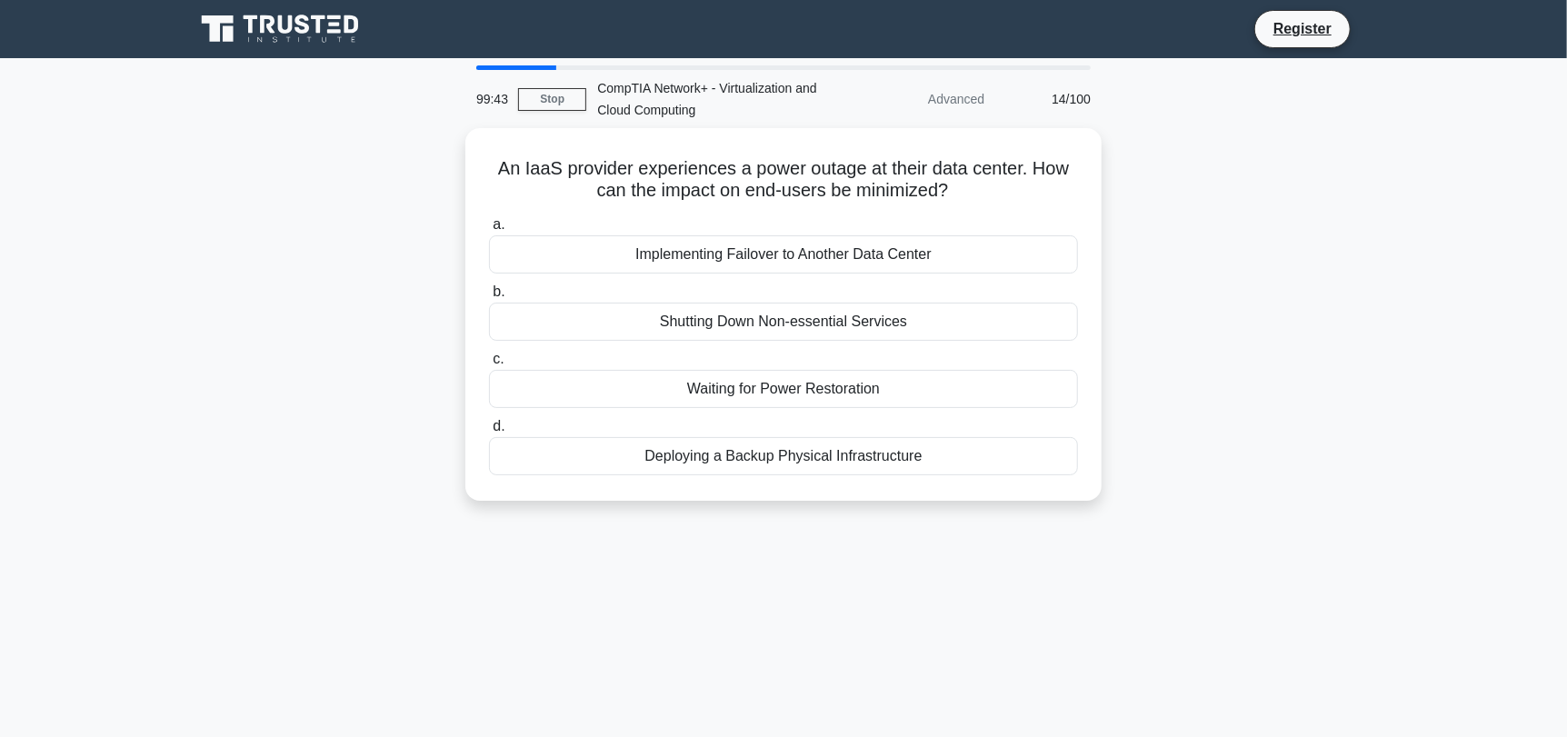
click at [784, 332] on div "Shutting Down Non-essential Services" at bounding box center [783, 322] width 589 height 38
click at [489, 298] on input "b. Shutting Down Non-essential Services" at bounding box center [489, 292] width 0 height 12
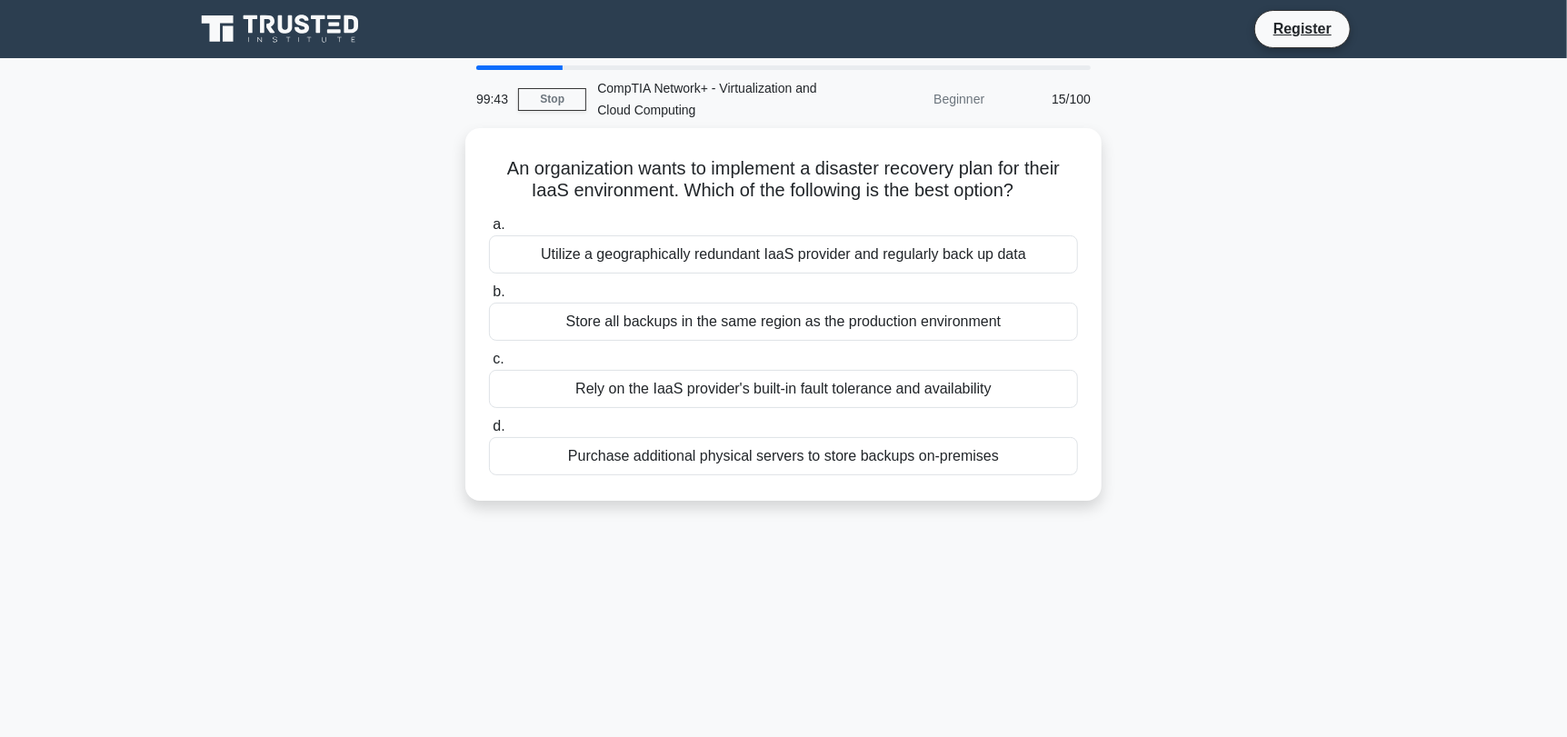
click at [784, 332] on div "Store all backups in the same region as the production environment" at bounding box center [783, 322] width 589 height 38
click at [489, 298] on input "b. Store all backups in the same region as the production environment" at bounding box center [489, 292] width 0 height 12
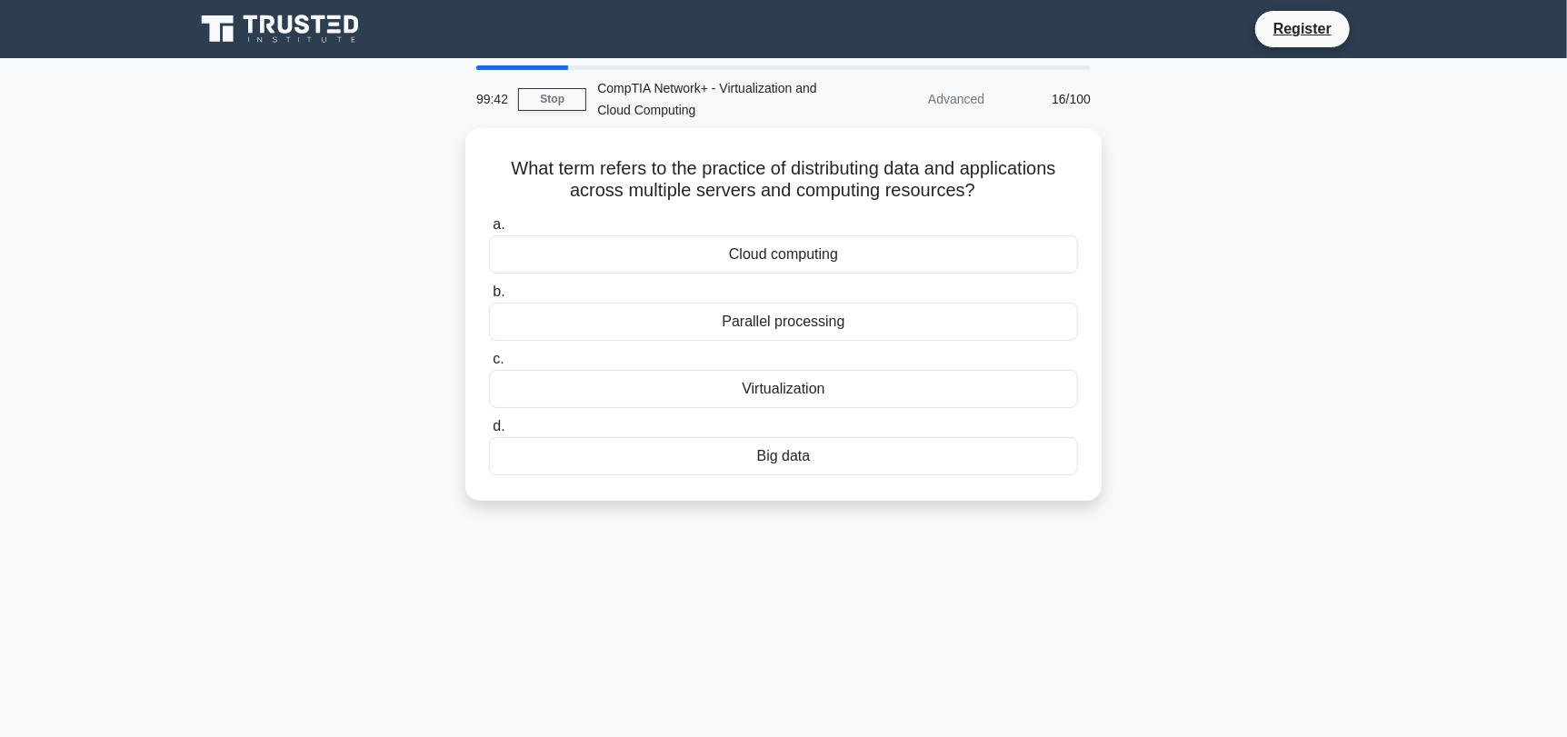
click at [784, 332] on div "Parallel processing" at bounding box center [783, 322] width 589 height 38
click at [489, 298] on input "b. Parallel processing" at bounding box center [489, 292] width 0 height 12
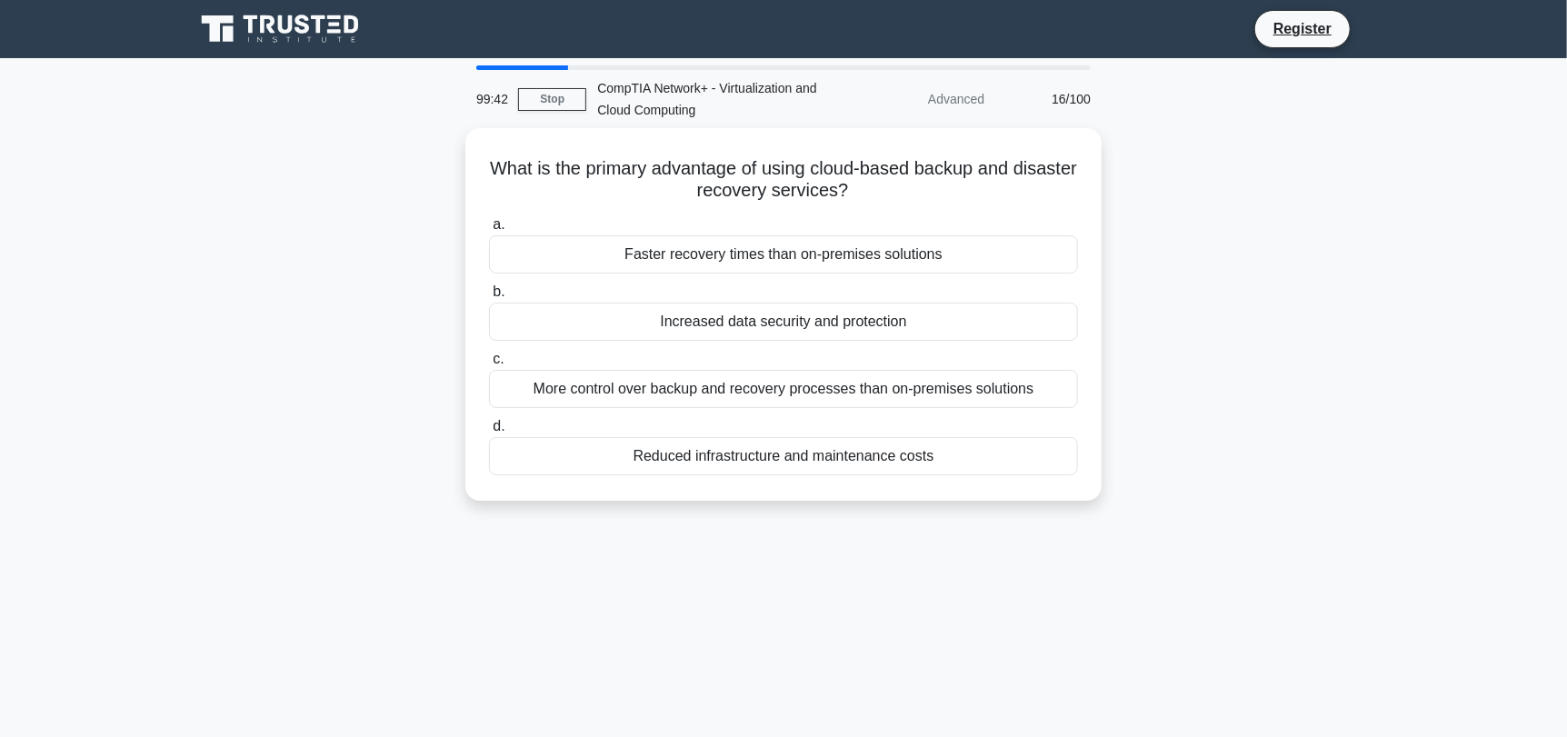
click at [784, 332] on div "Increased data security and protection" at bounding box center [783, 322] width 589 height 38
click at [489, 298] on input "b. Increased data security and protection" at bounding box center [489, 292] width 0 height 12
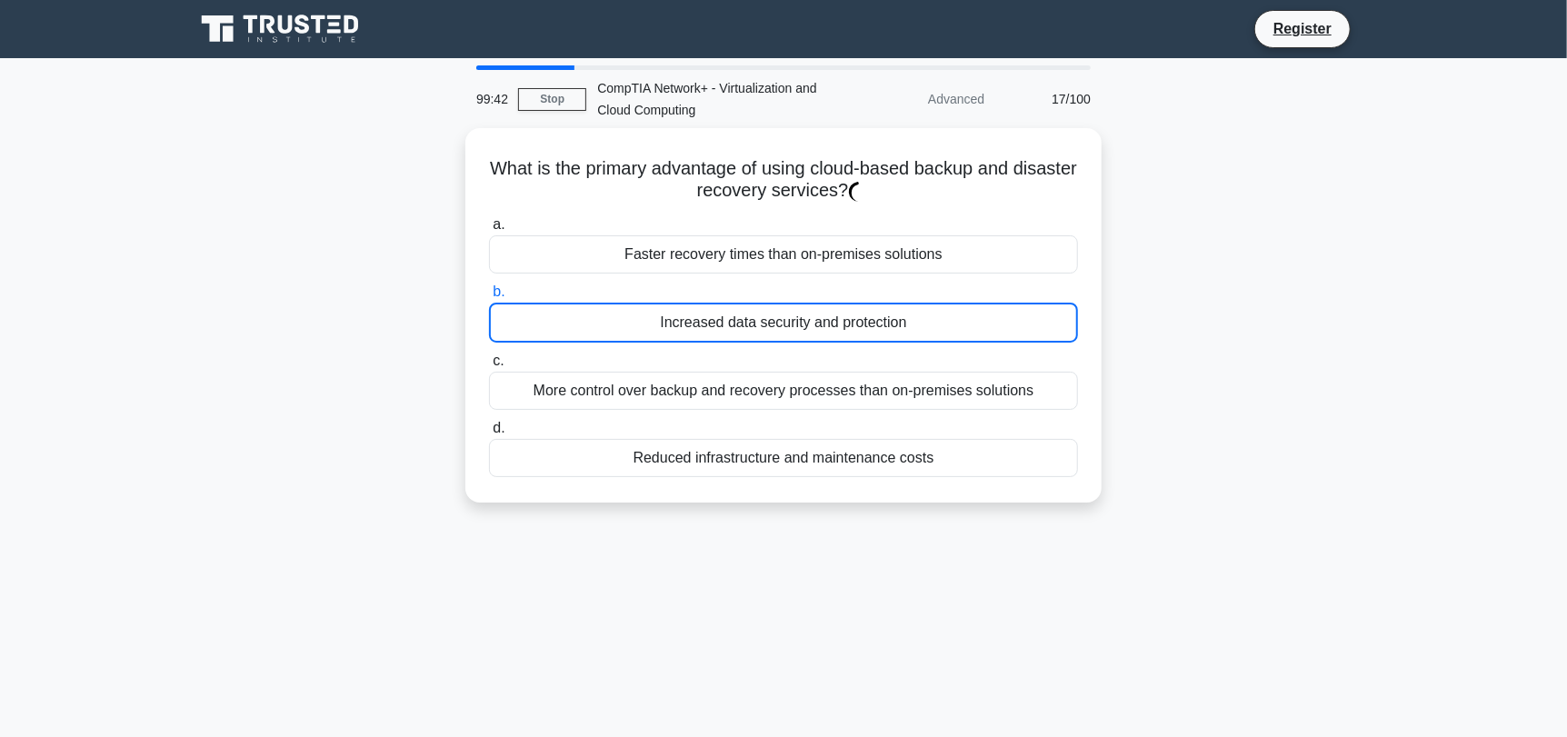
click at [784, 332] on div "Increased data security and protection" at bounding box center [783, 323] width 589 height 40
click at [489, 298] on input "b. Increased data security and protection" at bounding box center [489, 292] width 0 height 12
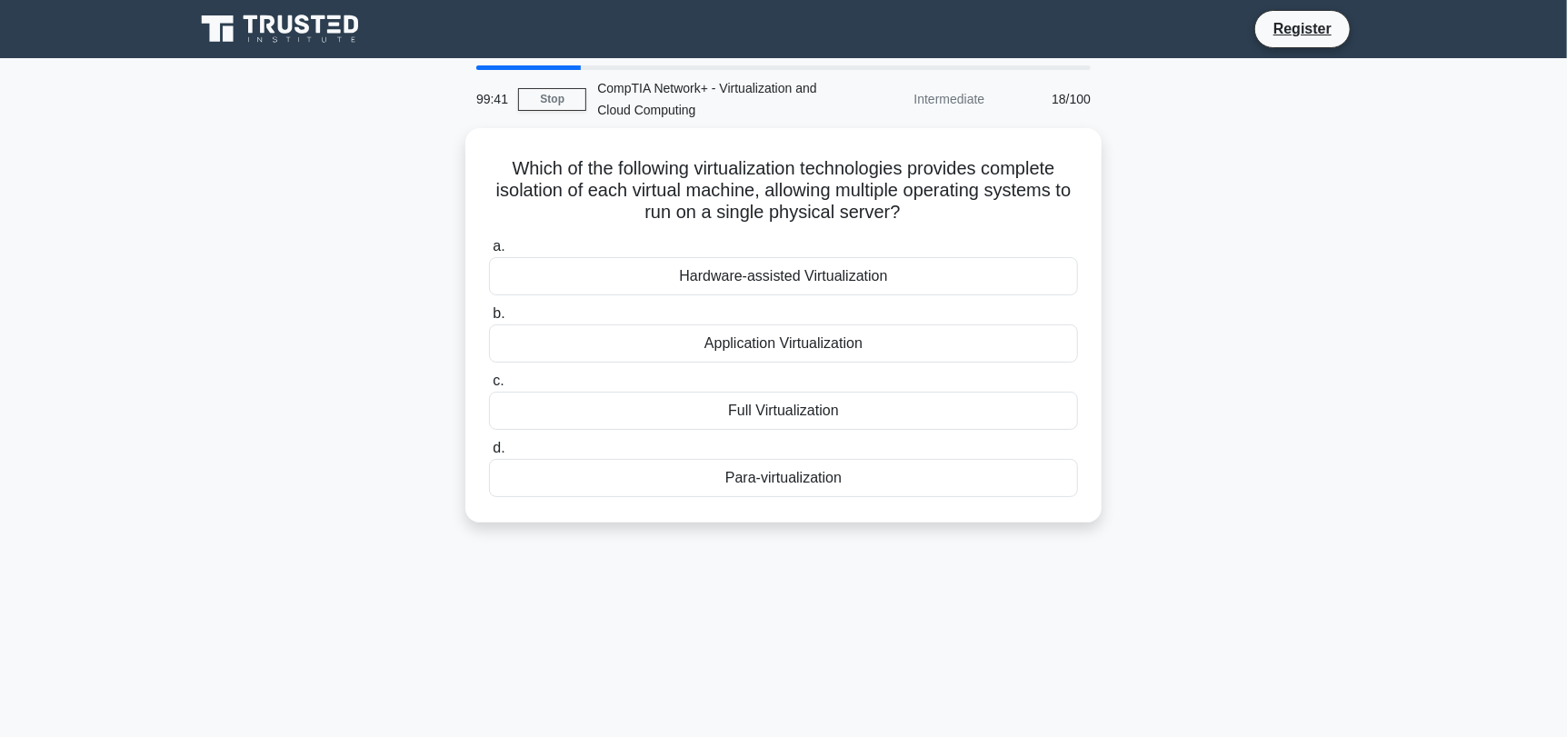
click at [784, 332] on div "Application Virtualization" at bounding box center [783, 343] width 589 height 38
click at [489, 320] on input "b. Application Virtualization" at bounding box center [489, 314] width 0 height 12
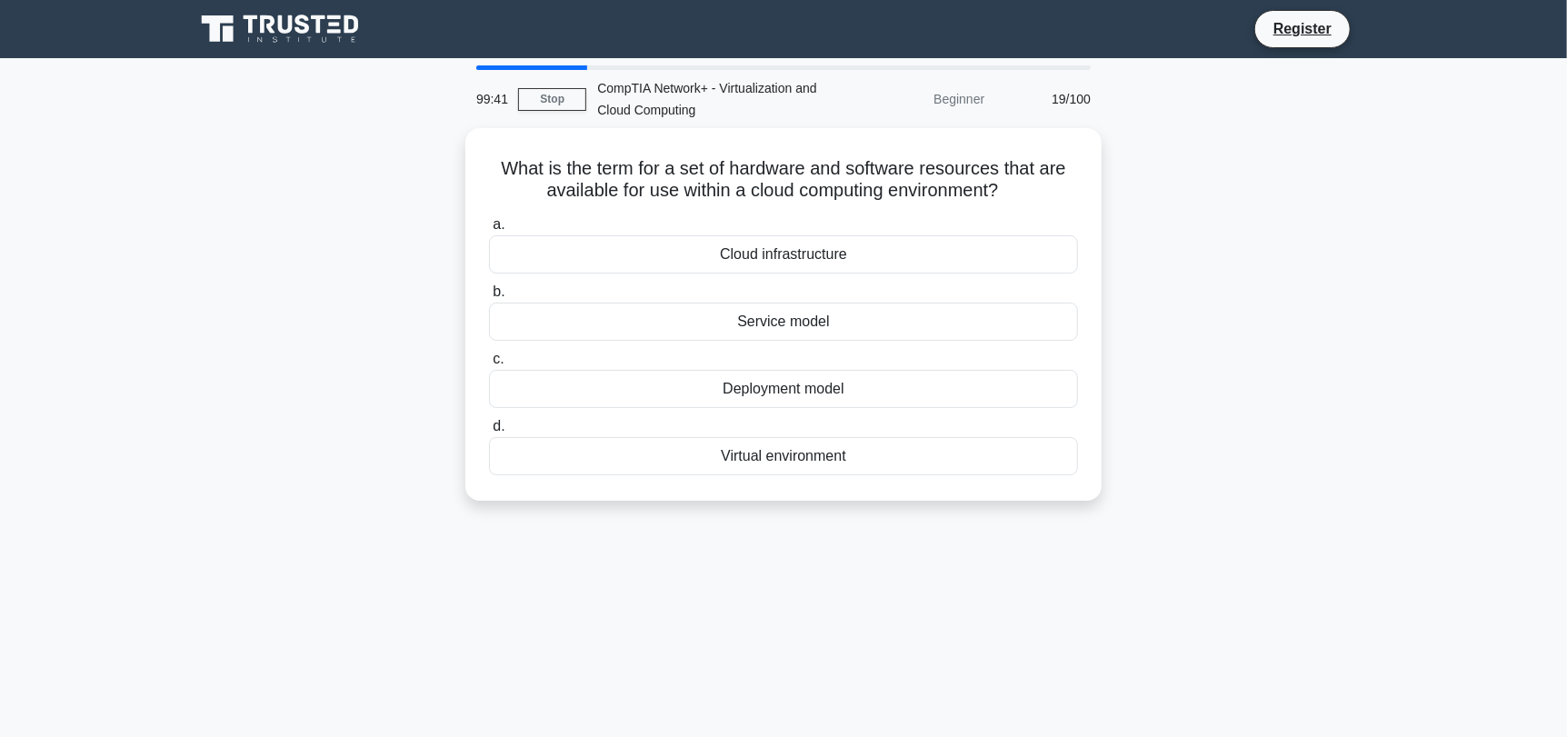
click at [784, 332] on div "Service model" at bounding box center [783, 322] width 589 height 38
click at [489, 298] on input "b. Service model" at bounding box center [489, 292] width 0 height 12
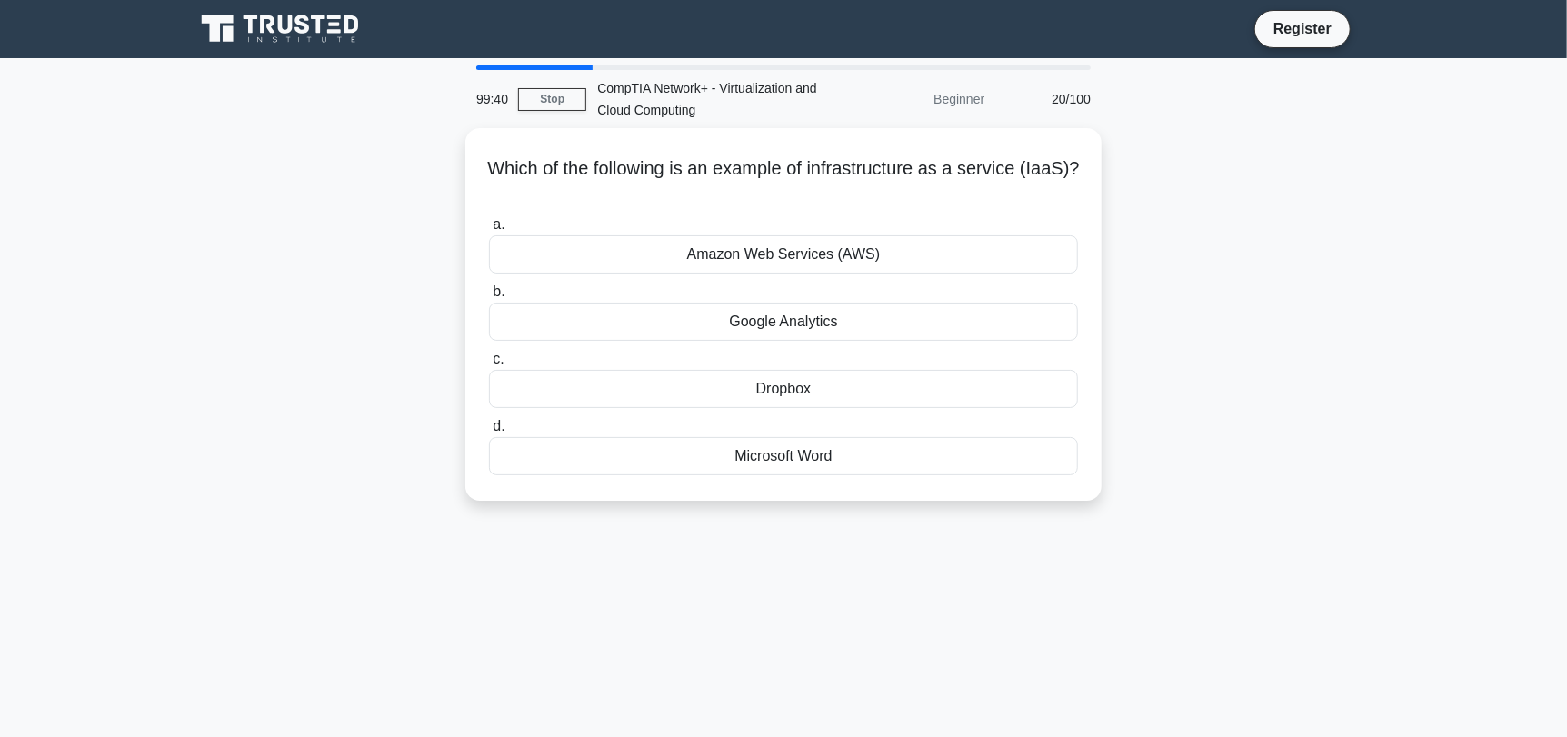
click at [784, 332] on div "Google Analytics" at bounding box center [783, 322] width 589 height 38
click at [489, 298] on input "b. Google Analytics" at bounding box center [489, 292] width 0 height 12
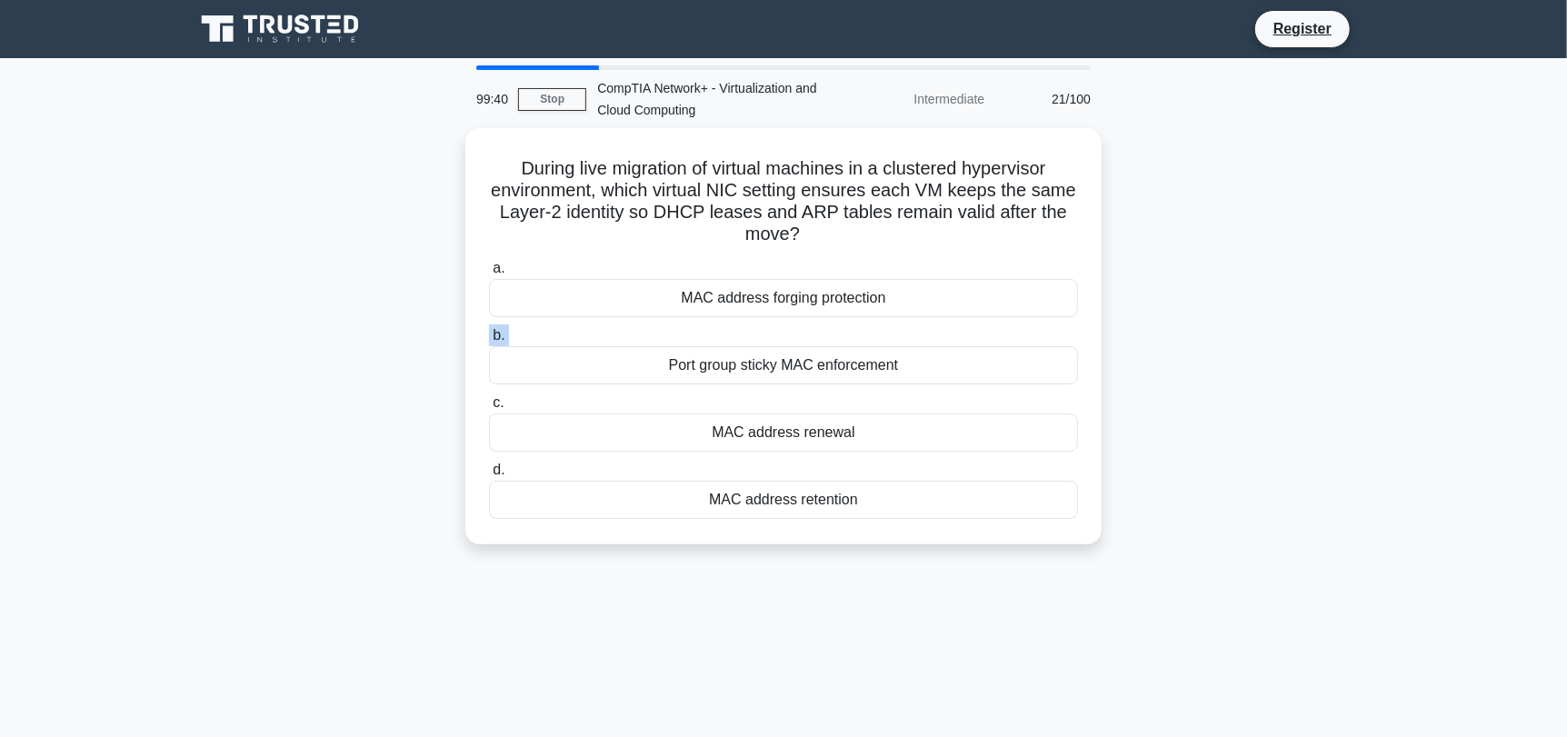
click at [784, 332] on label "b. Port group sticky MAC enforcement" at bounding box center [783, 354] width 589 height 60
click at [489, 332] on input "b. Port group sticky MAC enforcement" at bounding box center [489, 336] width 0 height 12
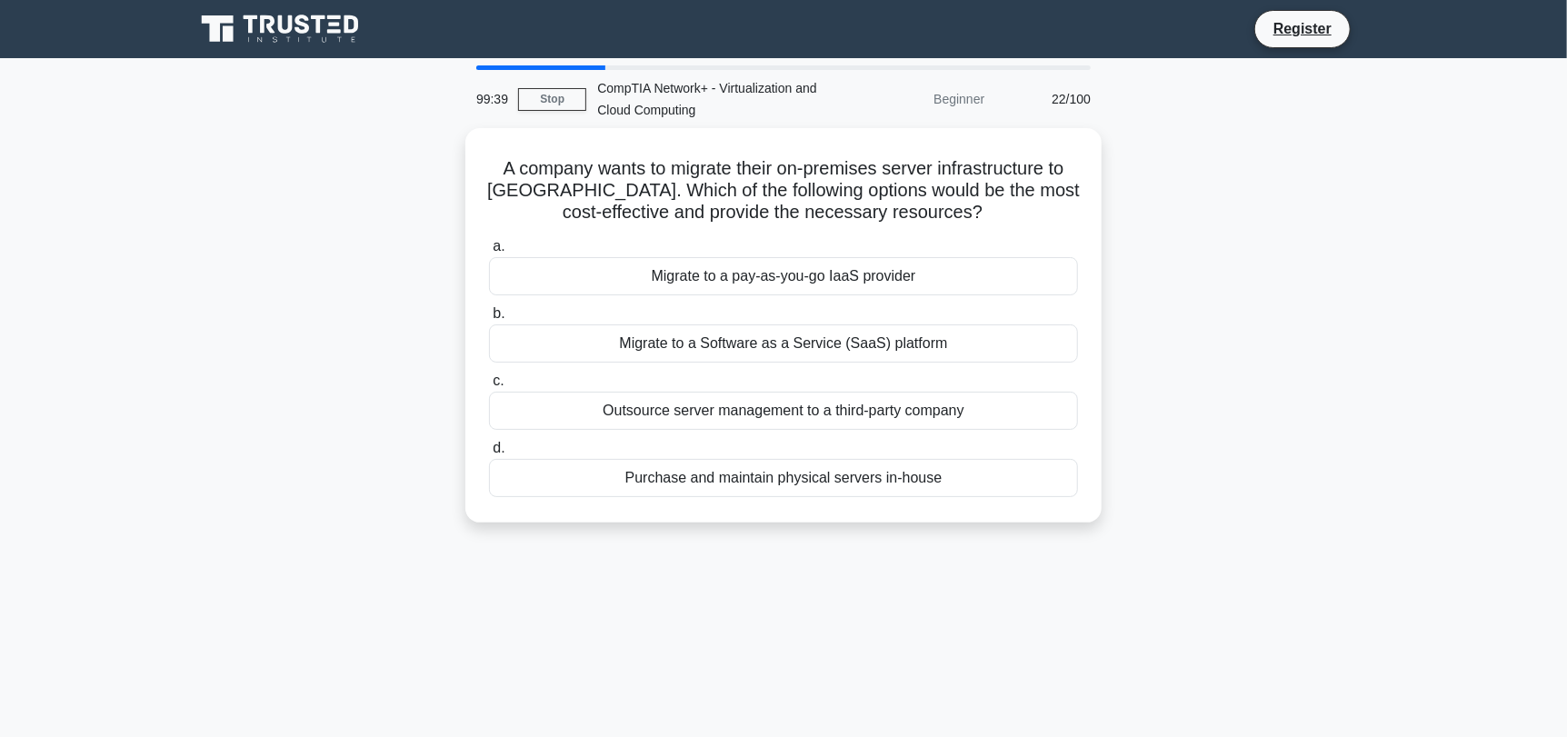
click at [784, 332] on div "Migrate to a Software as a Service (SaaS) platform" at bounding box center [783, 343] width 589 height 38
click at [489, 320] on input "b. Migrate to a Software as a Service (SaaS) platform" at bounding box center [489, 314] width 0 height 12
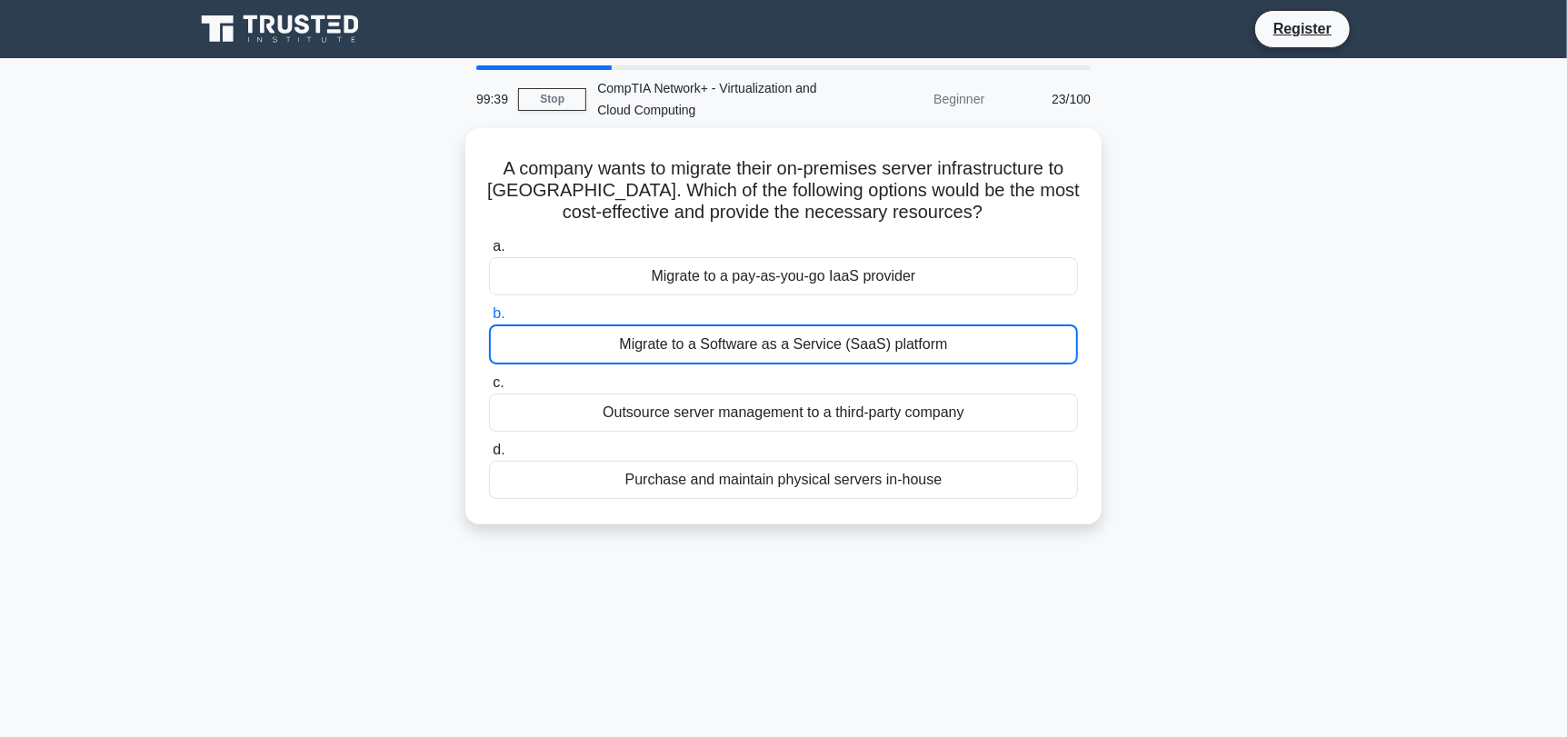
click at [784, 332] on div "Migrate to a Software as a Service (SaaS) platform" at bounding box center [783, 344] width 589 height 40
click at [489, 320] on input "b. Migrate to a Software as a Service (SaaS) platform" at bounding box center [489, 314] width 0 height 12
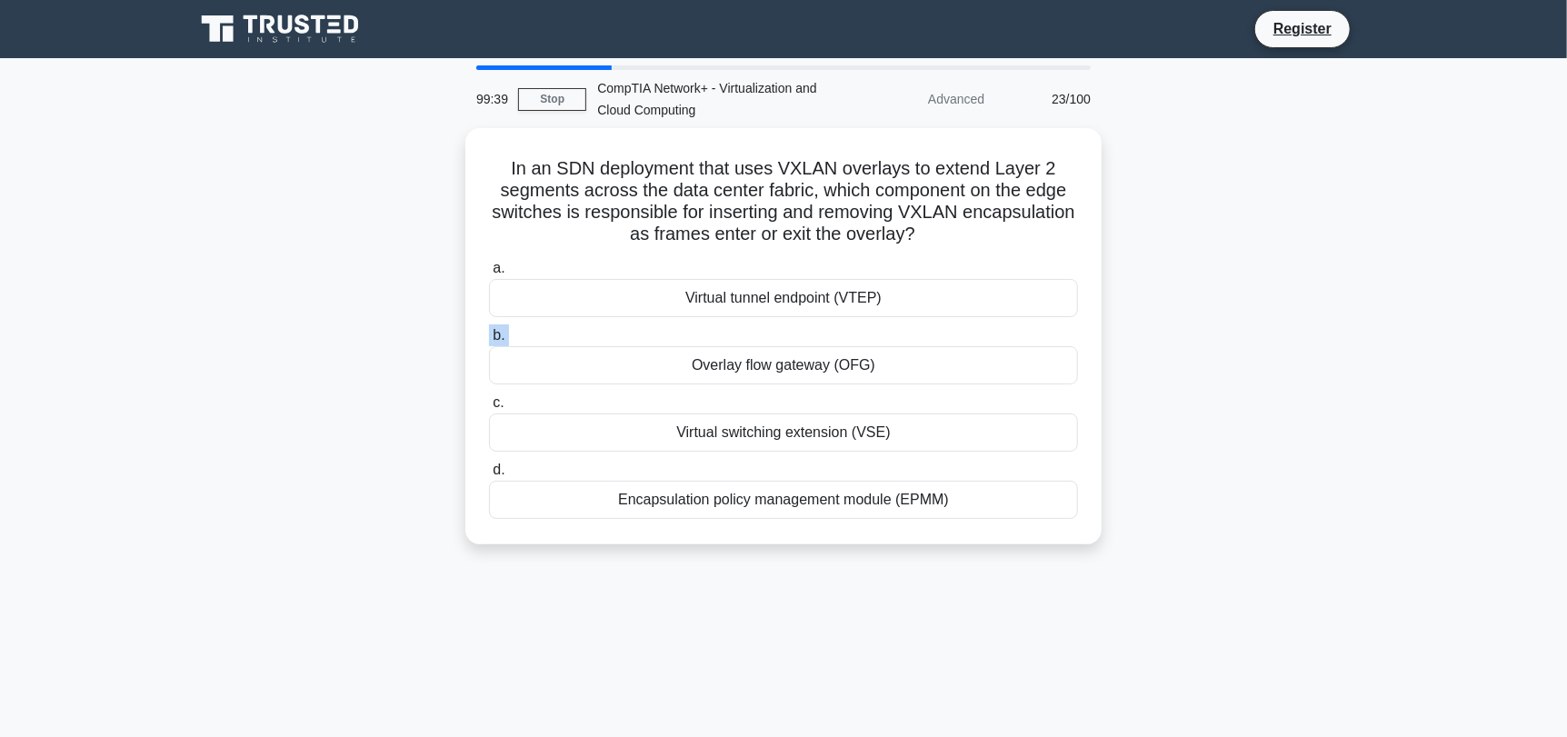
click at [784, 332] on label "b. Overlay flow gateway (OFG)" at bounding box center [783, 354] width 589 height 60
click at [489, 332] on input "b. Overlay flow gateway (OFG)" at bounding box center [489, 336] width 0 height 12
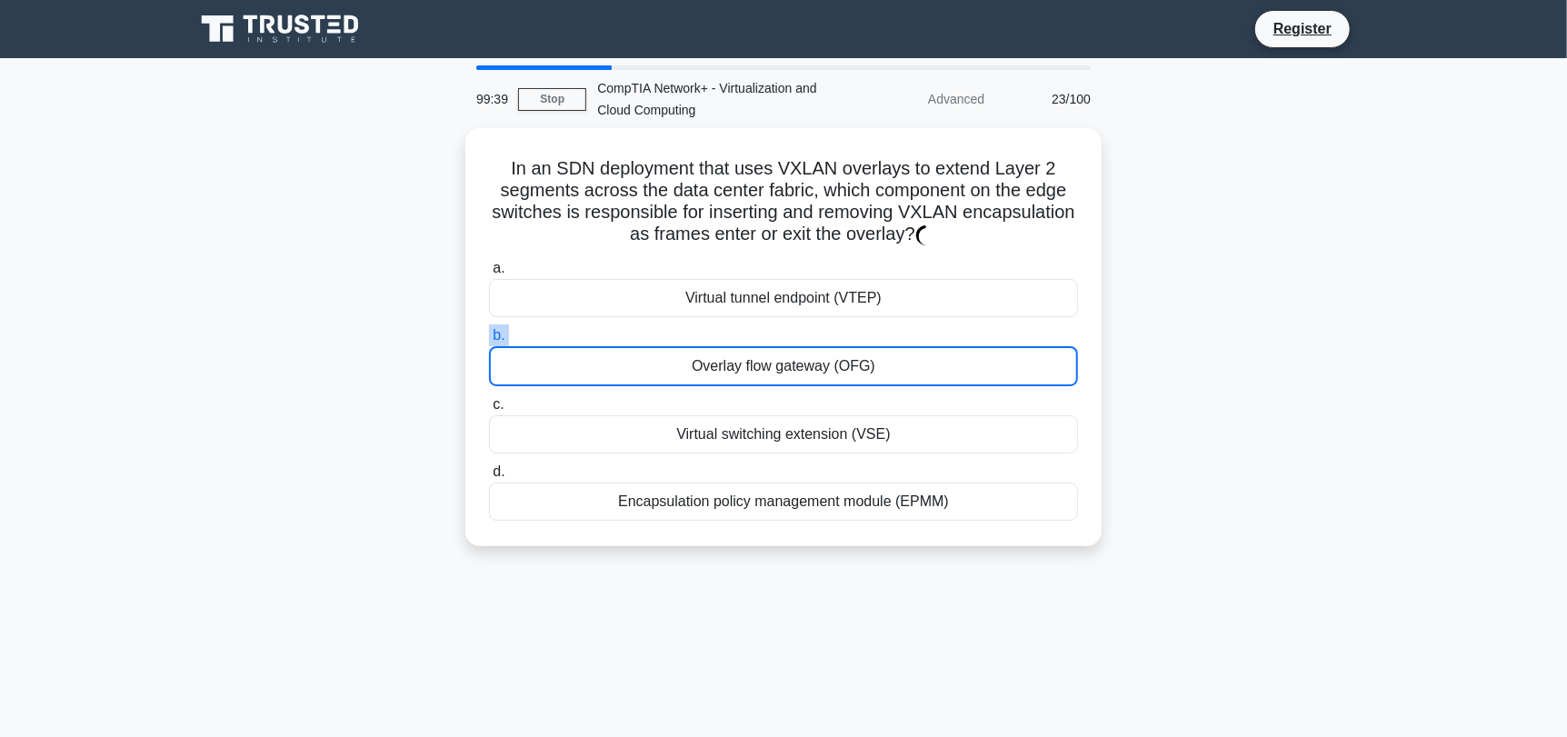
click at [784, 332] on label "b. Overlay flow gateway (OFG)" at bounding box center [783, 355] width 589 height 62
click at [489, 332] on input "b. Overlay flow gateway (OFG)" at bounding box center [489, 336] width 0 height 12
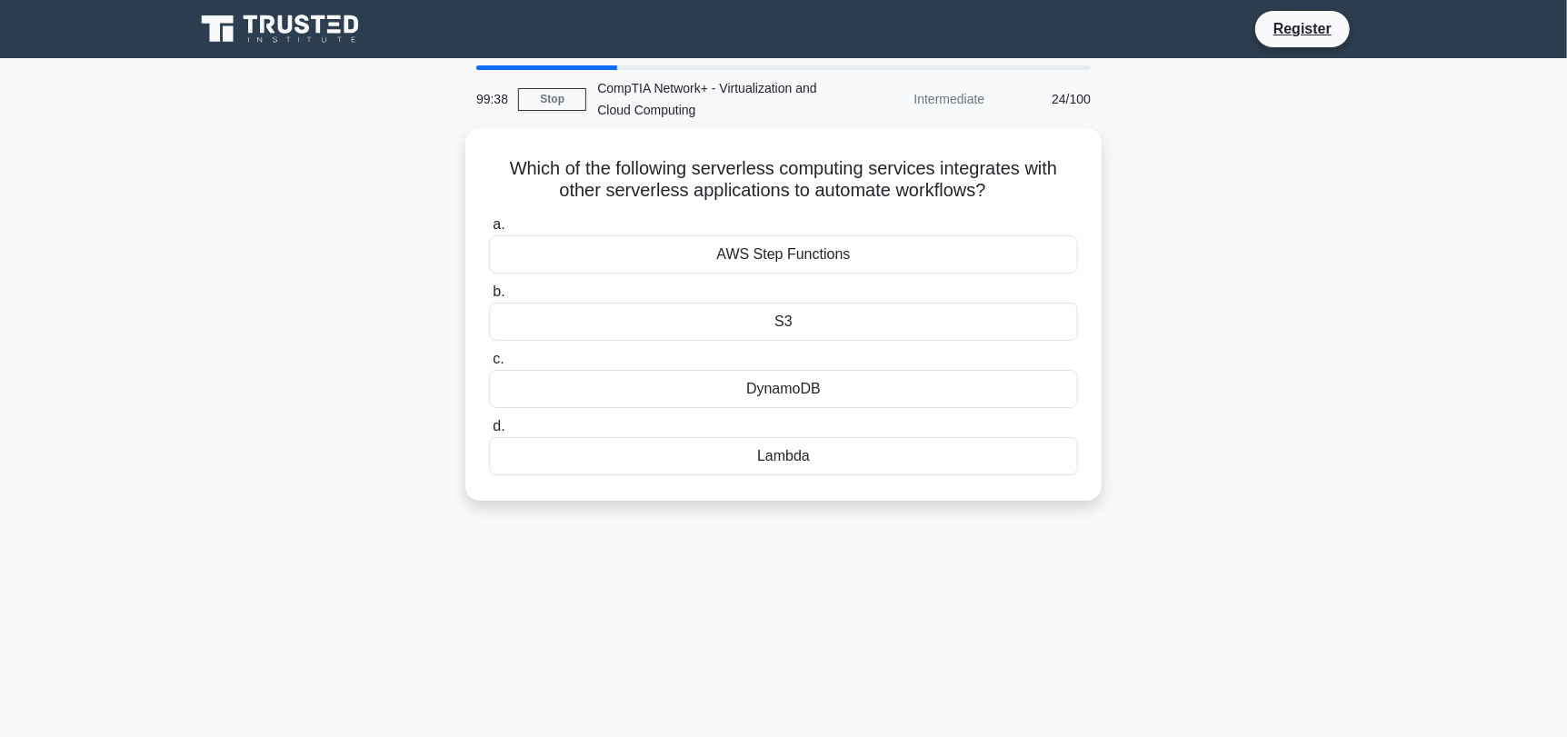
click at [784, 332] on div "S3" at bounding box center [783, 322] width 589 height 38
click at [489, 298] on input "b. S3" at bounding box center [489, 292] width 0 height 12
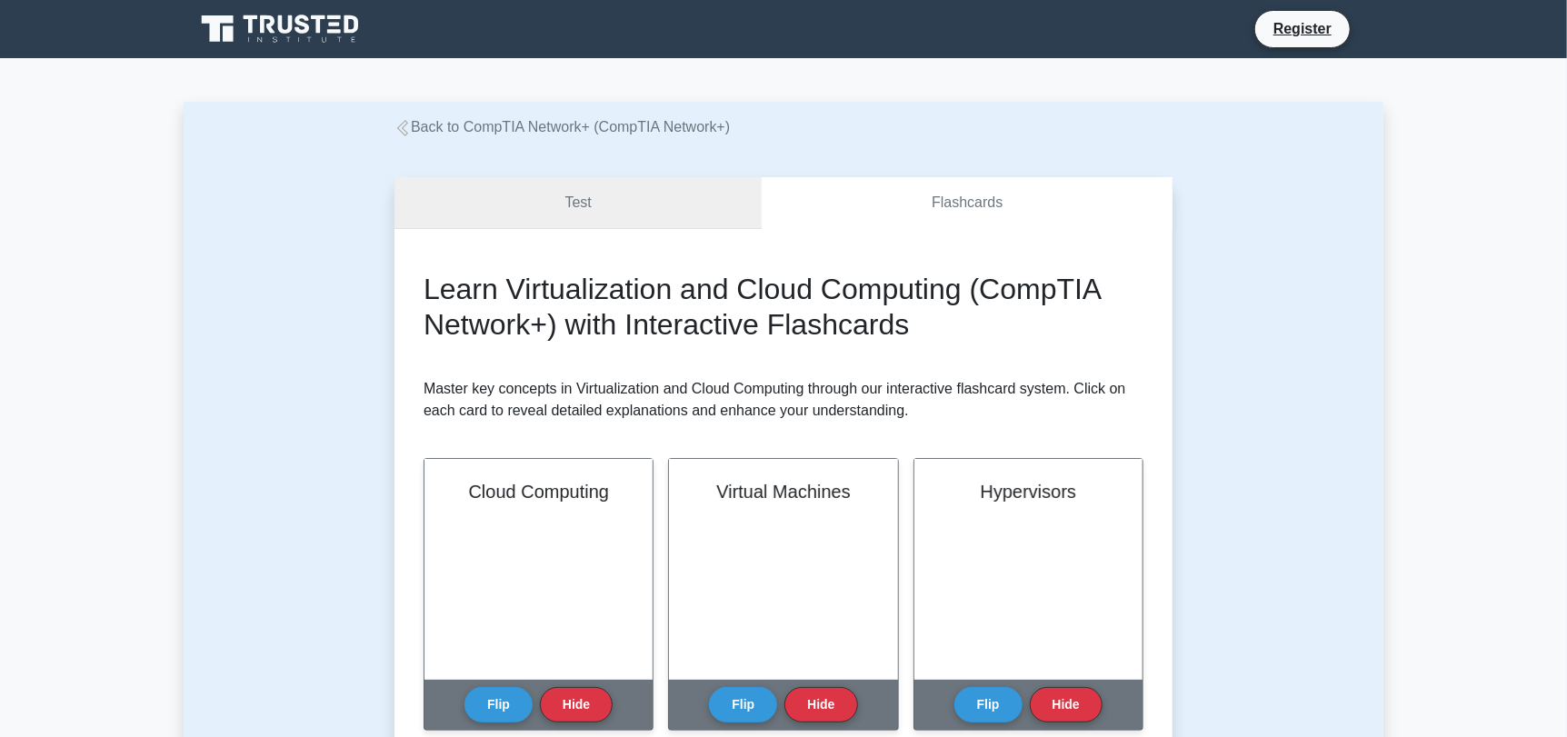
click at [690, 209] on link "Test" at bounding box center [577, 203] width 367 height 52
